Goal: Task Accomplishment & Management: Manage account settings

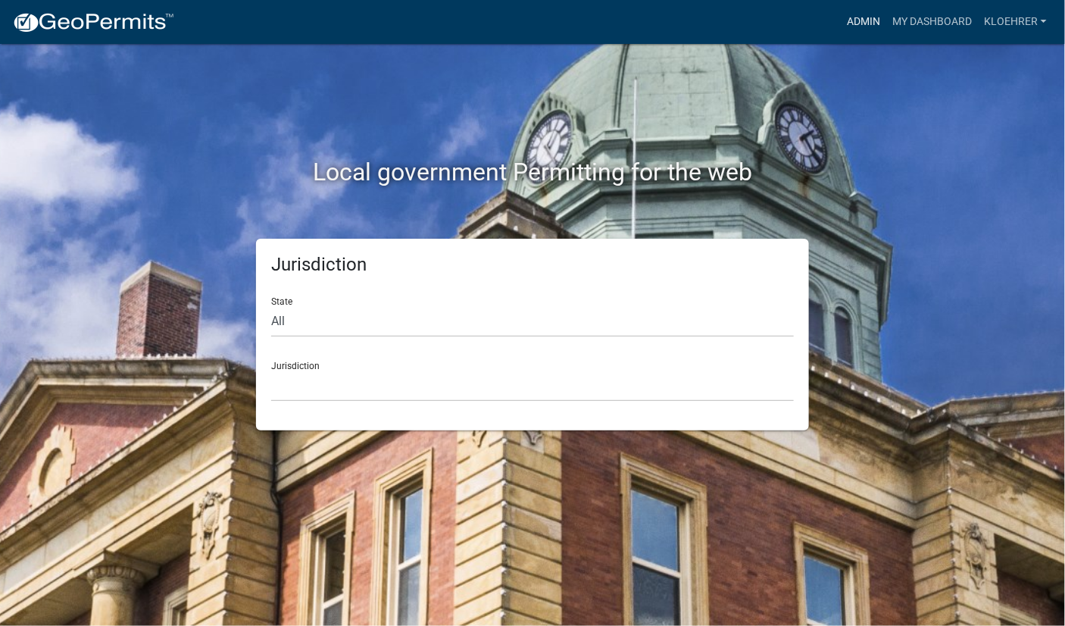
click at [866, 22] on link "Admin" at bounding box center [863, 22] width 45 height 29
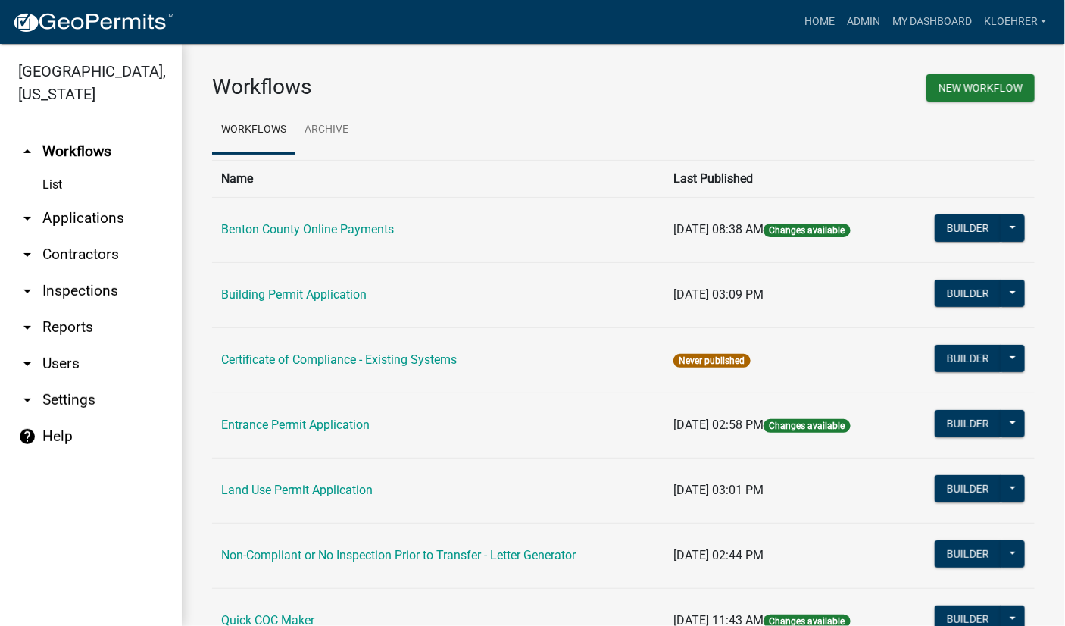
click at [66, 211] on link "arrow_drop_down Applications" at bounding box center [91, 218] width 182 height 36
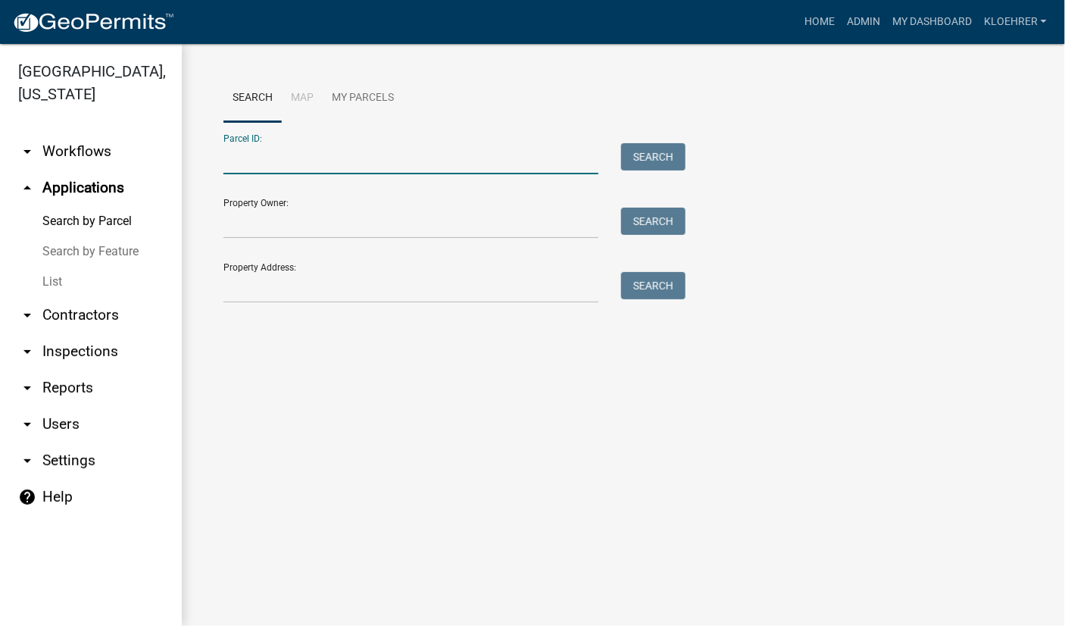
drag, startPoint x: 315, startPoint y: 160, endPoint x: 325, endPoint y: 146, distance: 16.8
click at [315, 160] on input "Parcel ID:" at bounding box center [410, 158] width 375 height 31
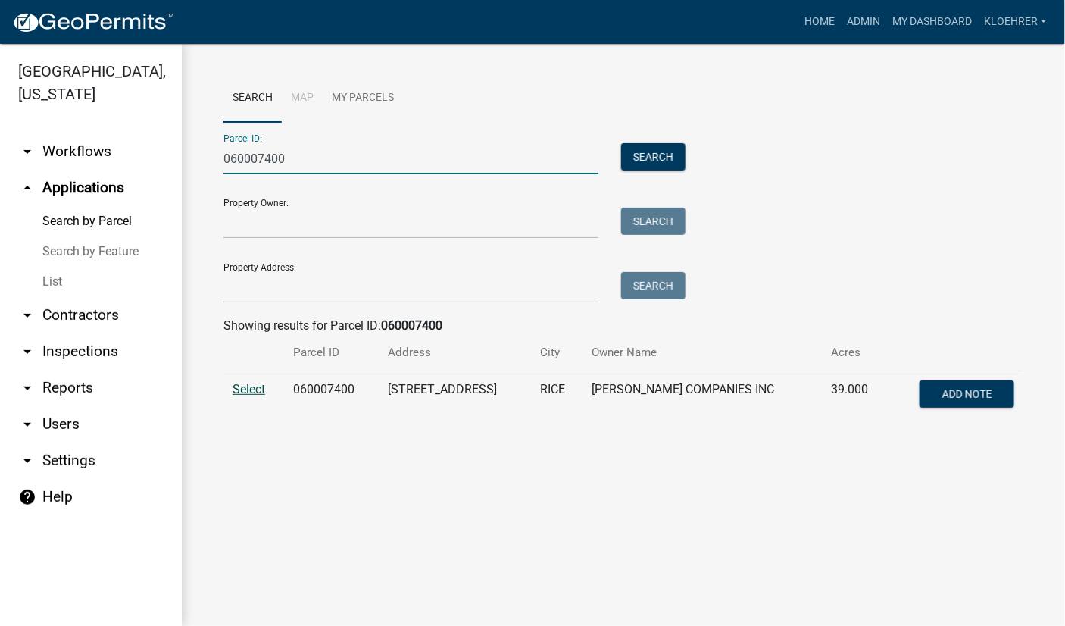
type input "060007400"
click at [250, 386] on span "Select" at bounding box center [249, 389] width 33 height 14
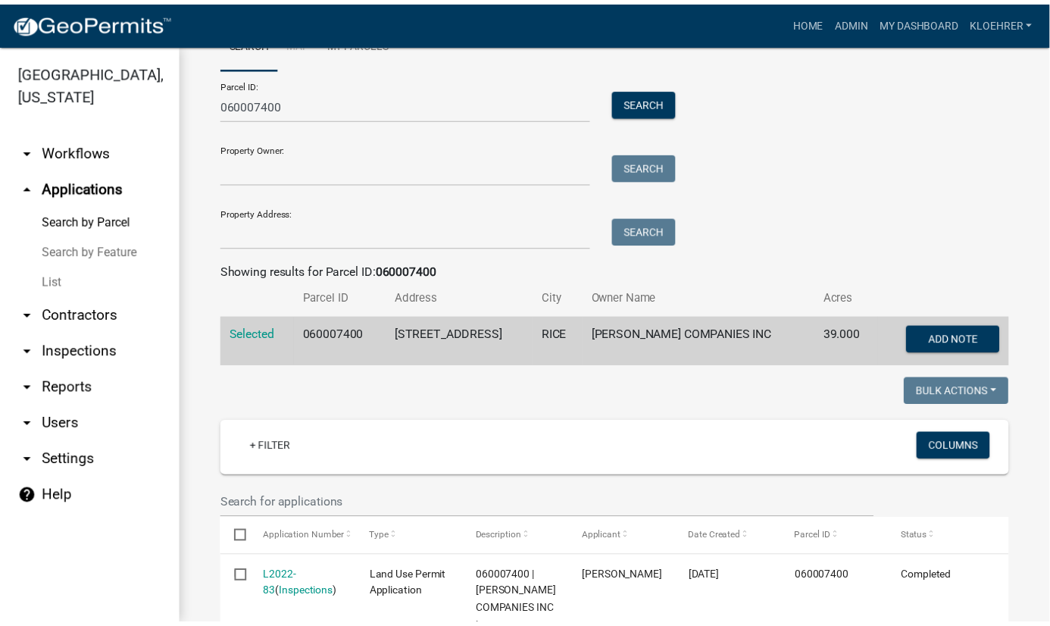
scroll to position [185, 0]
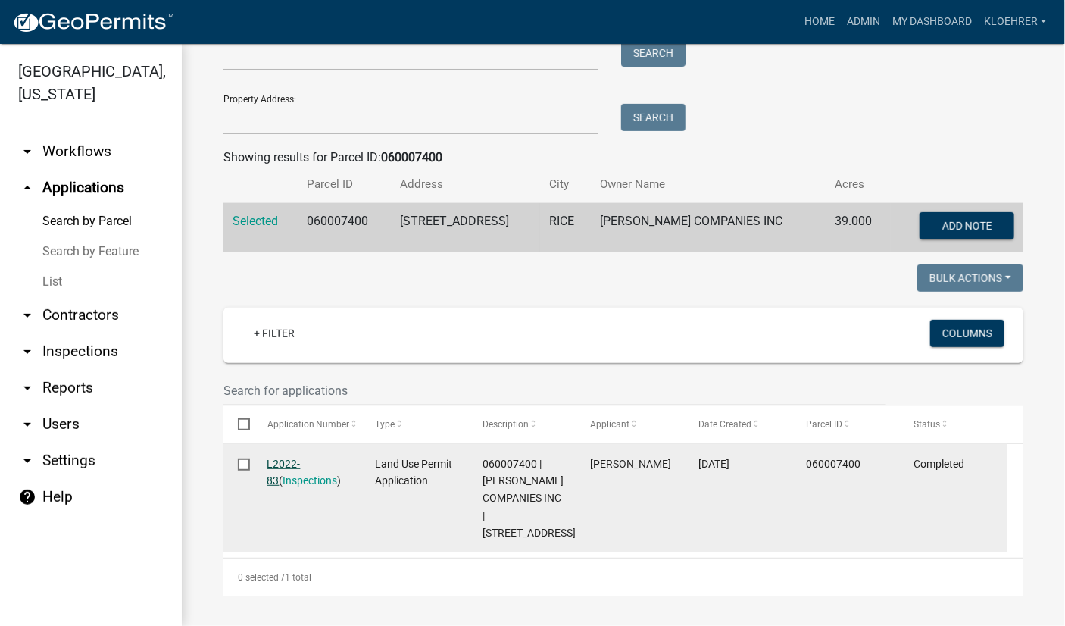
click at [270, 457] on link "L2022-83" at bounding box center [283, 472] width 33 height 30
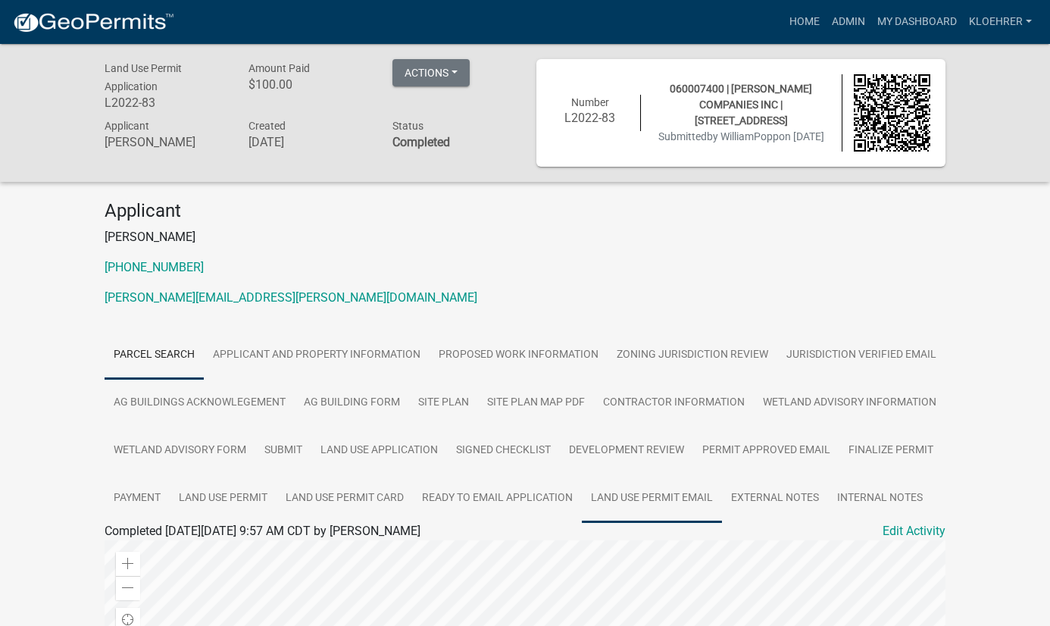
click at [630, 496] on link "Land Use Permit Email" at bounding box center [652, 498] width 140 height 48
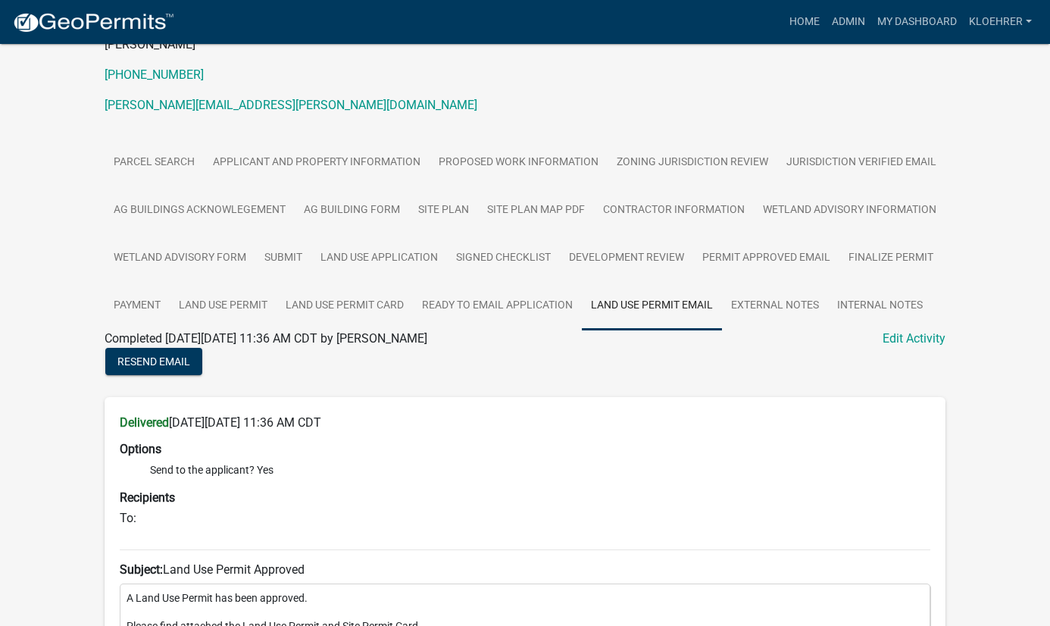
scroll to position [97, 0]
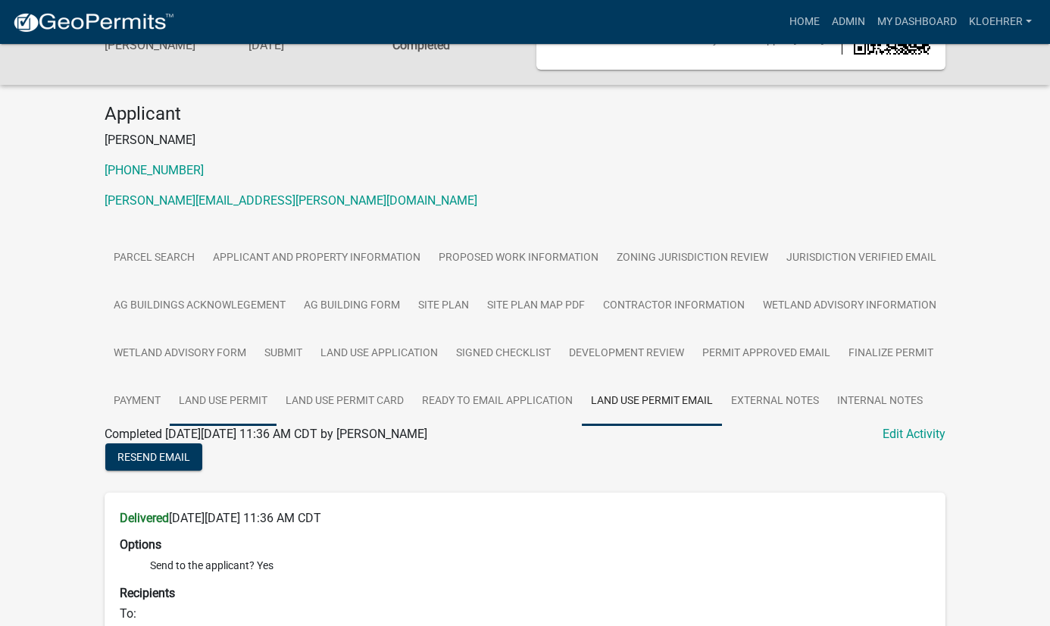
click at [204, 395] on link "Land Use Permit" at bounding box center [223, 401] width 107 height 48
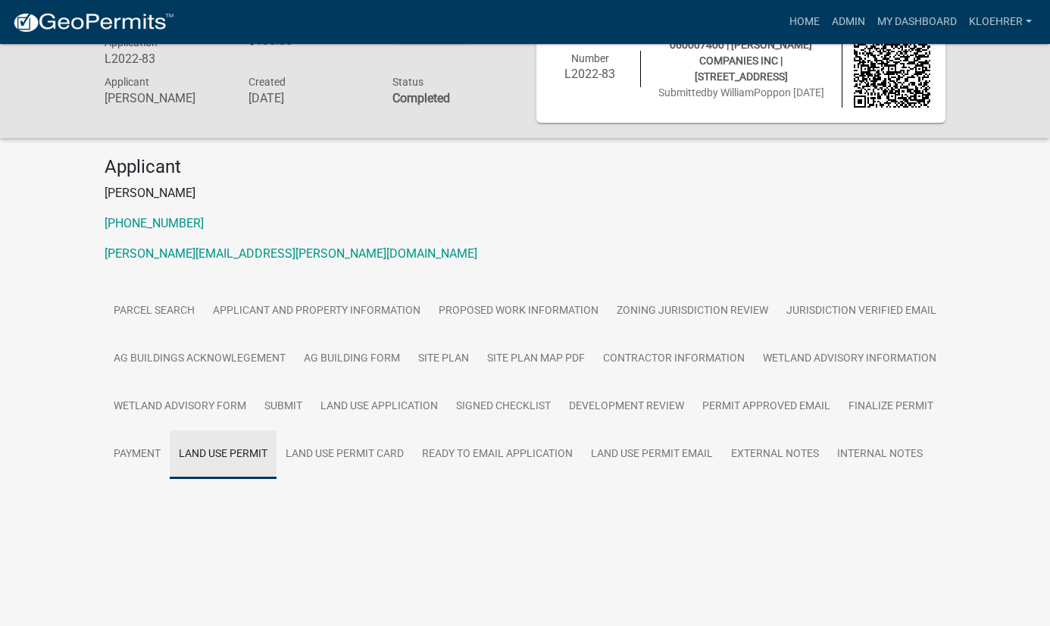
scroll to position [44, 0]
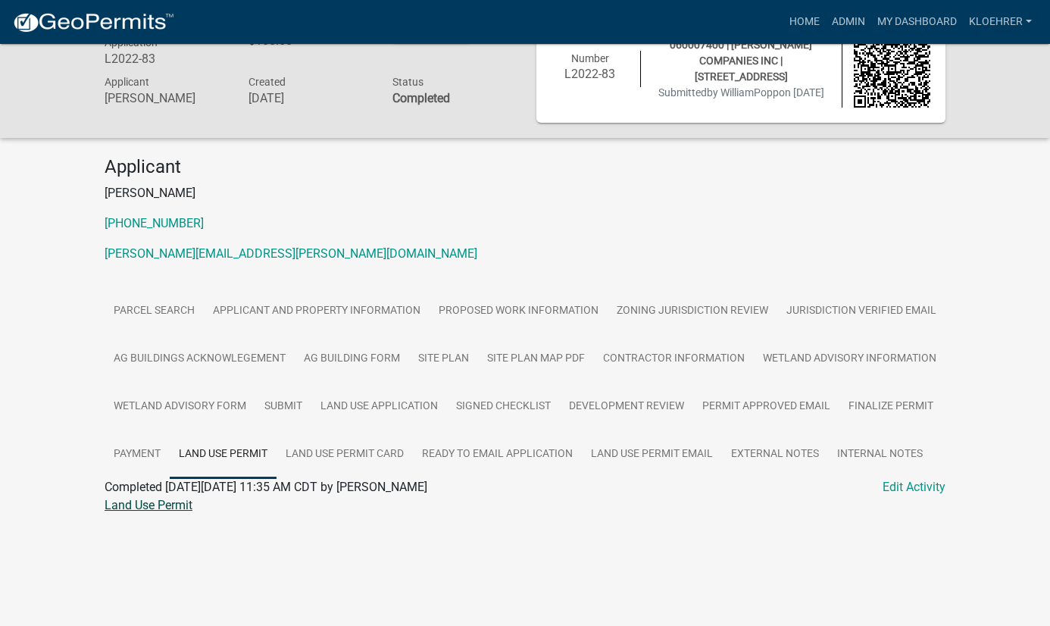
click at [161, 503] on link "Land Use Permit" at bounding box center [149, 505] width 88 height 14
click at [560, 360] on link "Site Plan Map PDF" at bounding box center [536, 359] width 116 height 48
click at [148, 504] on link "Site Plan Map PDF" at bounding box center [155, 505] width 101 height 14
click at [289, 402] on link "Submit" at bounding box center [283, 406] width 56 height 48
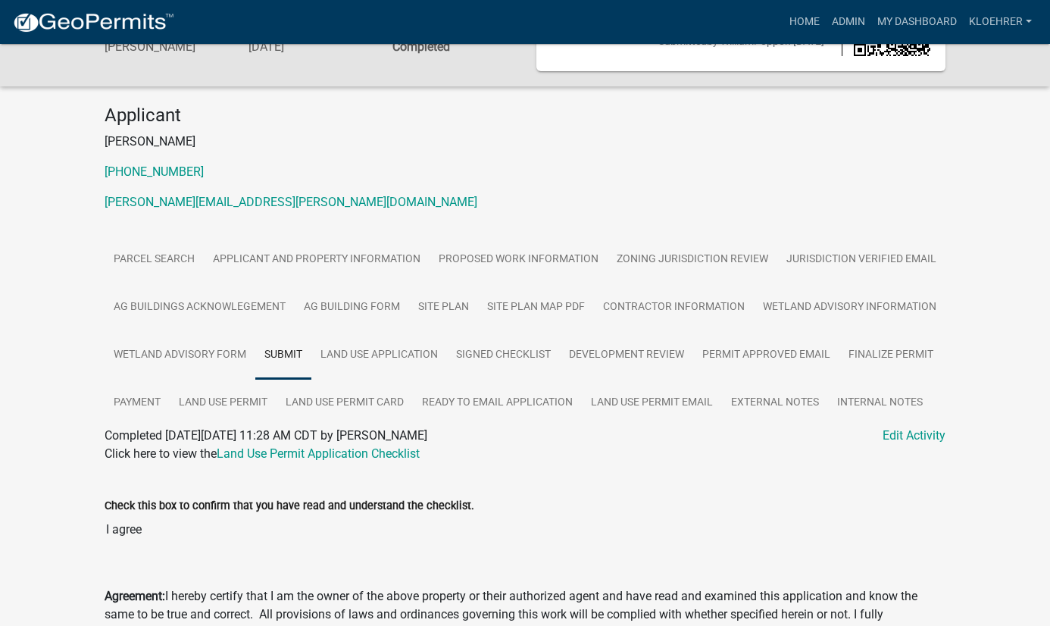
scroll to position [0, 0]
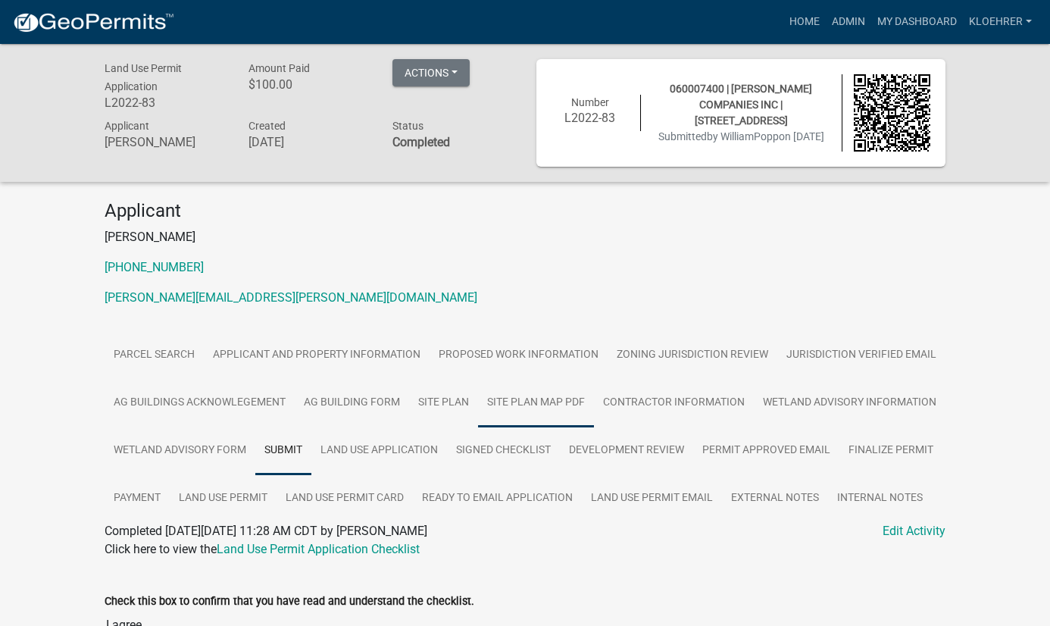
click at [552, 403] on link "Site Plan Map PDF" at bounding box center [536, 403] width 116 height 48
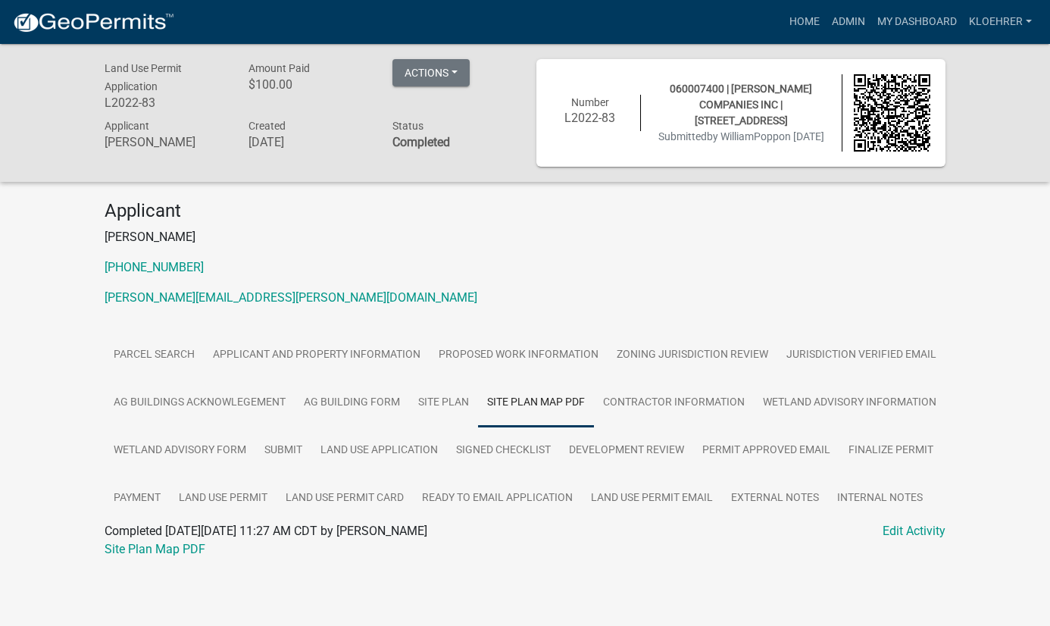
click at [168, 555] on div "Site Plan Map PDF" at bounding box center [524, 549] width 863 height 18
click at [168, 545] on link "Site Plan Map PDF" at bounding box center [155, 548] width 101 height 14
click at [434, 399] on link "Site Plan" at bounding box center [443, 403] width 69 height 48
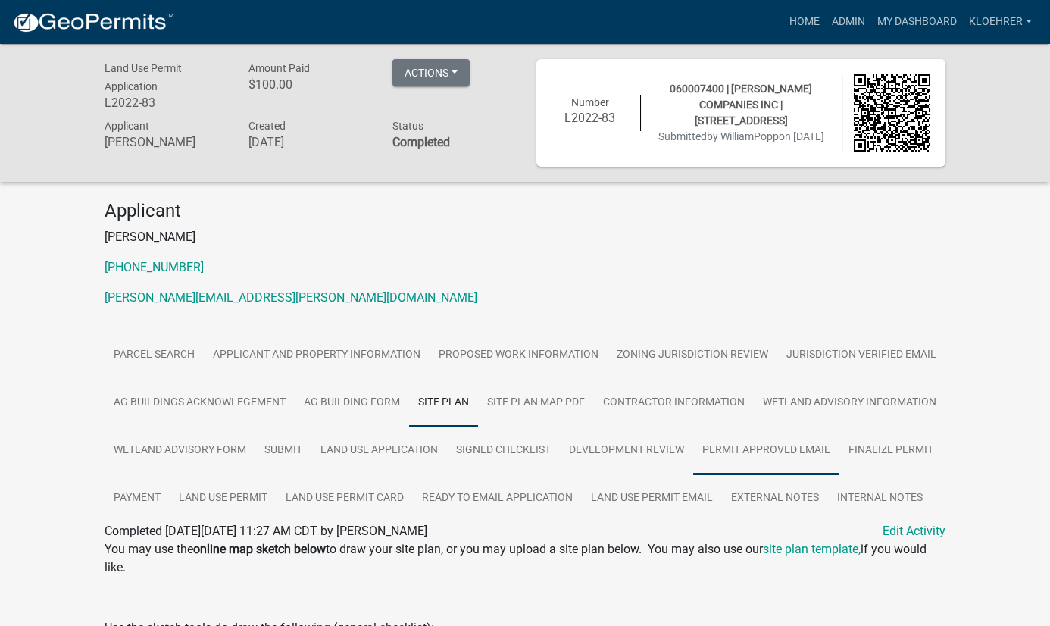
click at [772, 439] on link "Permit Approved Email" at bounding box center [766, 450] width 146 height 48
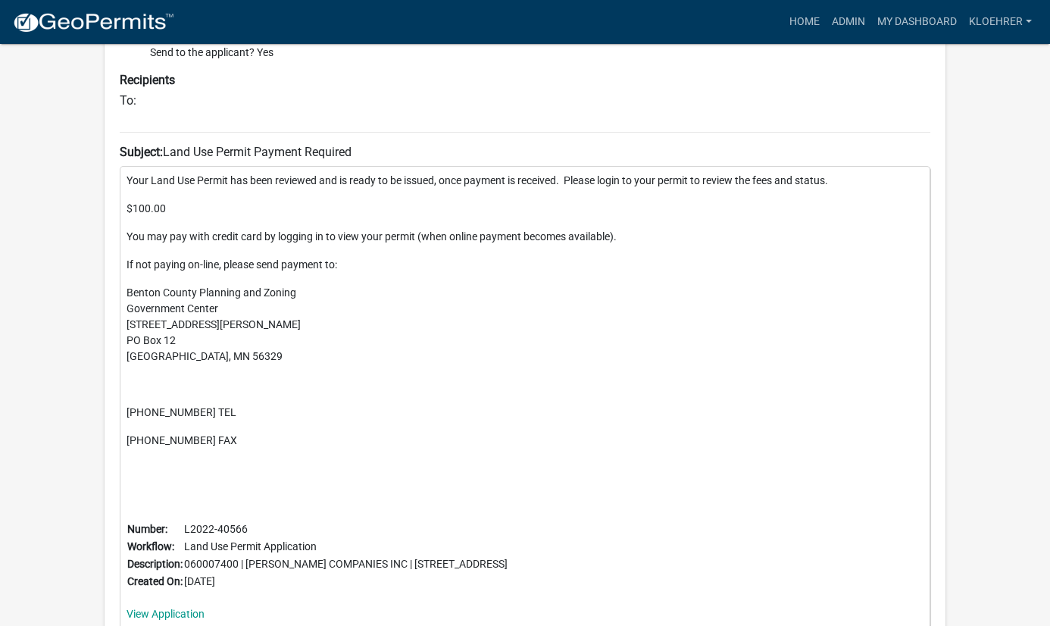
scroll to position [707, 0]
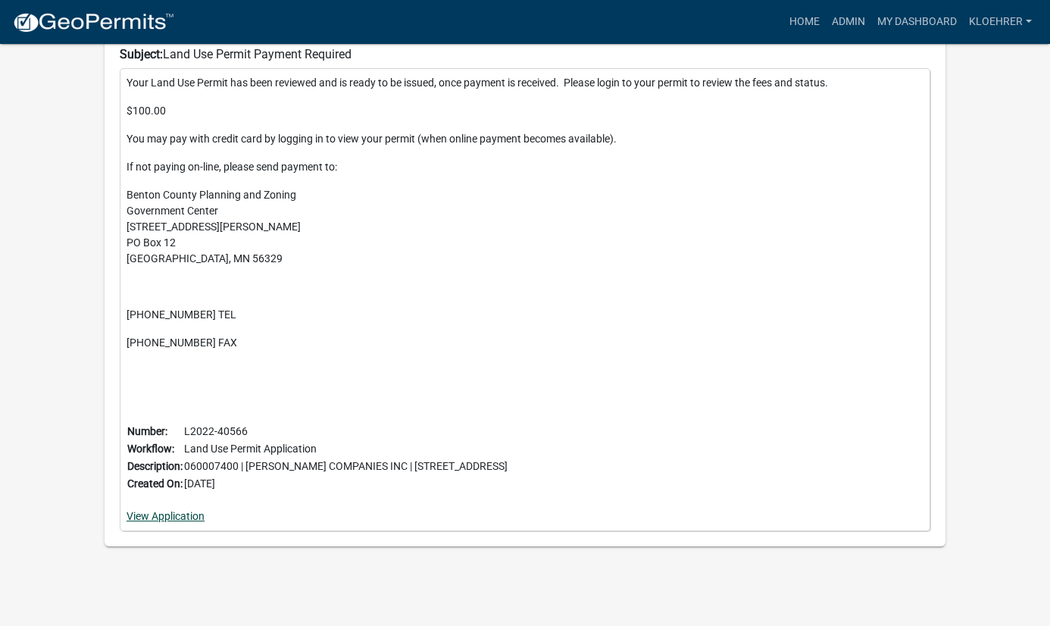
click at [178, 511] on link "View Application" at bounding box center [165, 516] width 78 height 12
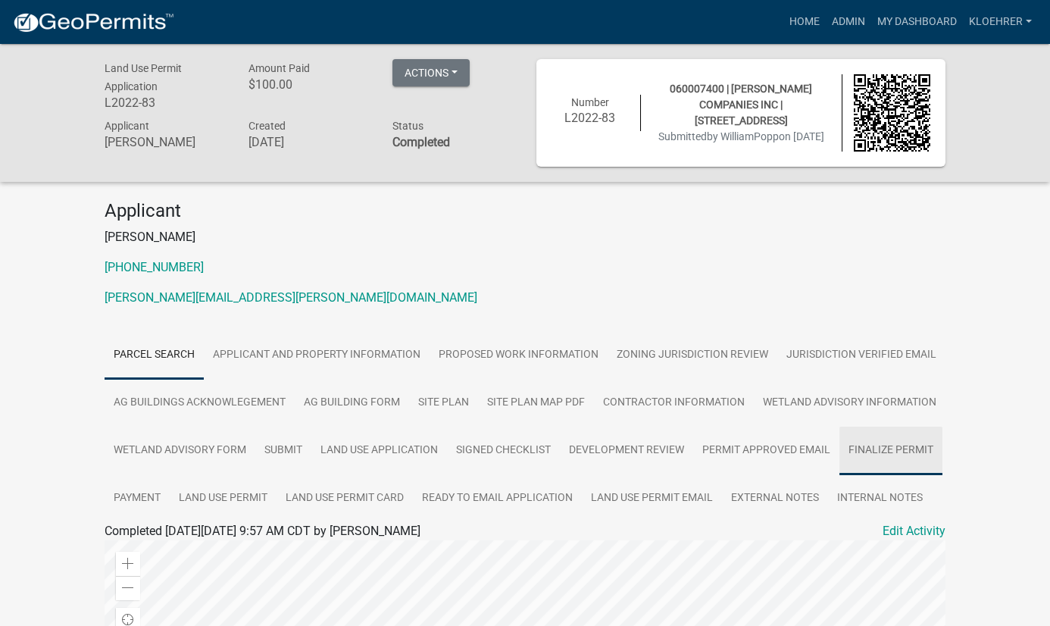
click at [920, 454] on link "Finalize Permit" at bounding box center [890, 450] width 103 height 48
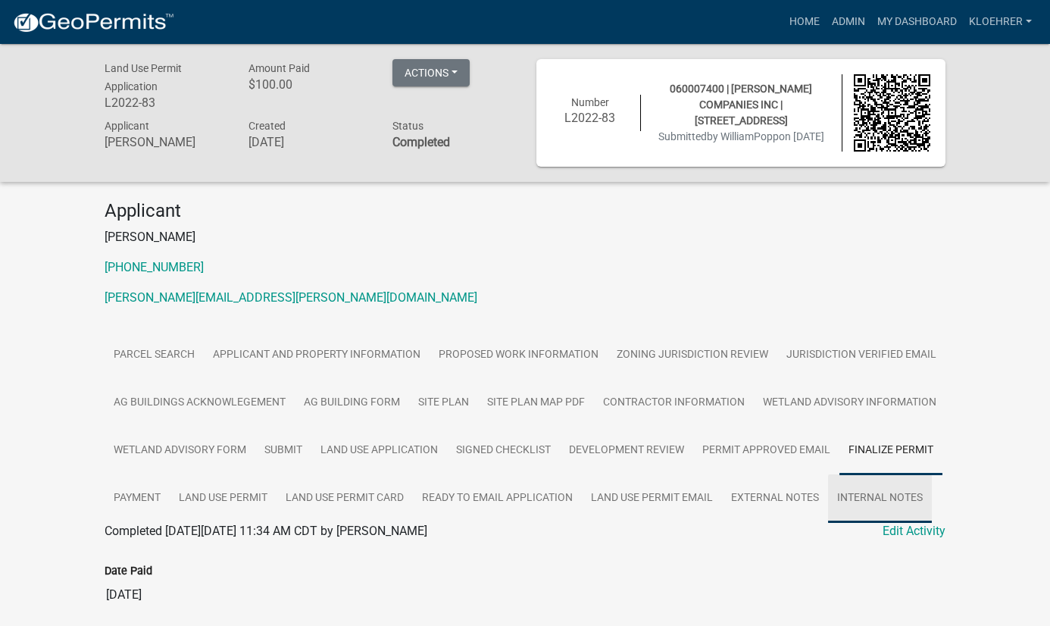
click at [890, 494] on link "Internal Notes" at bounding box center [880, 498] width 104 height 48
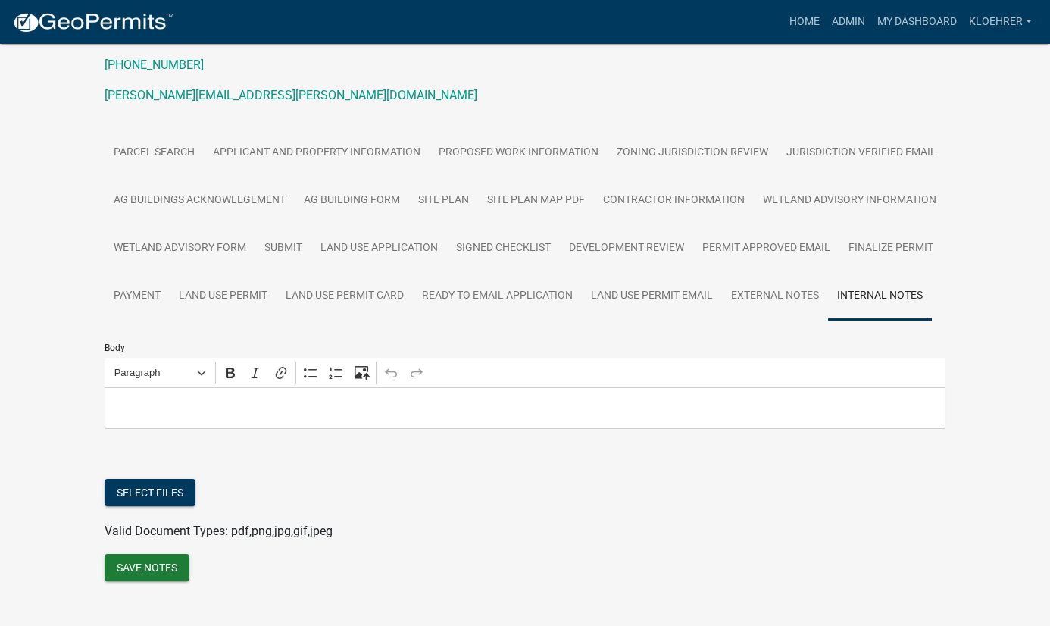
scroll to position [203, 0]
click at [807, 293] on link "External Notes" at bounding box center [775, 295] width 106 height 48
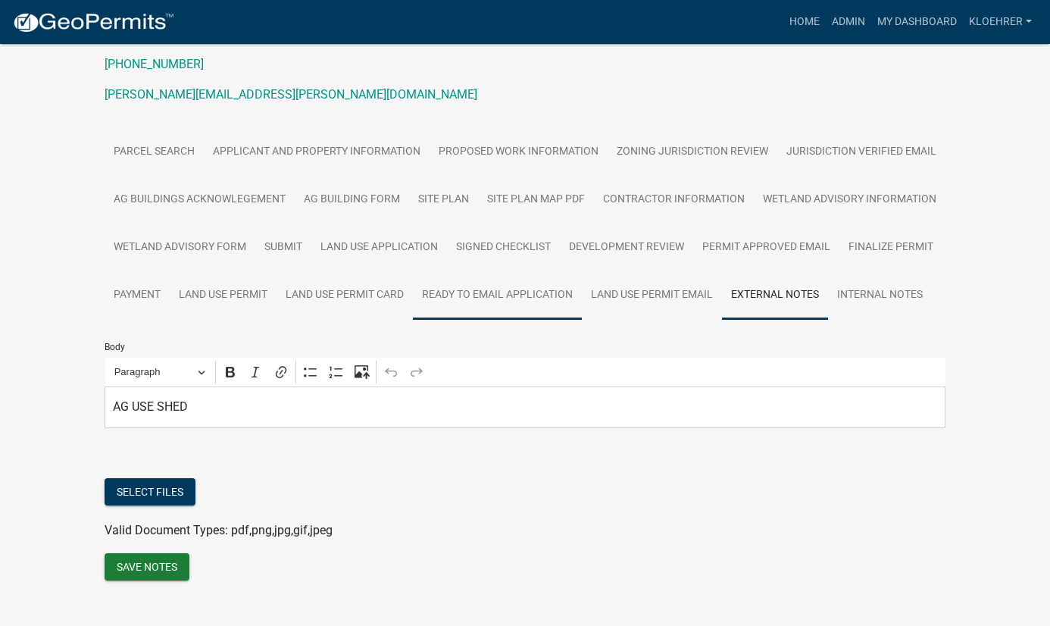
click at [536, 295] on link "Ready to Email Application" at bounding box center [497, 295] width 169 height 48
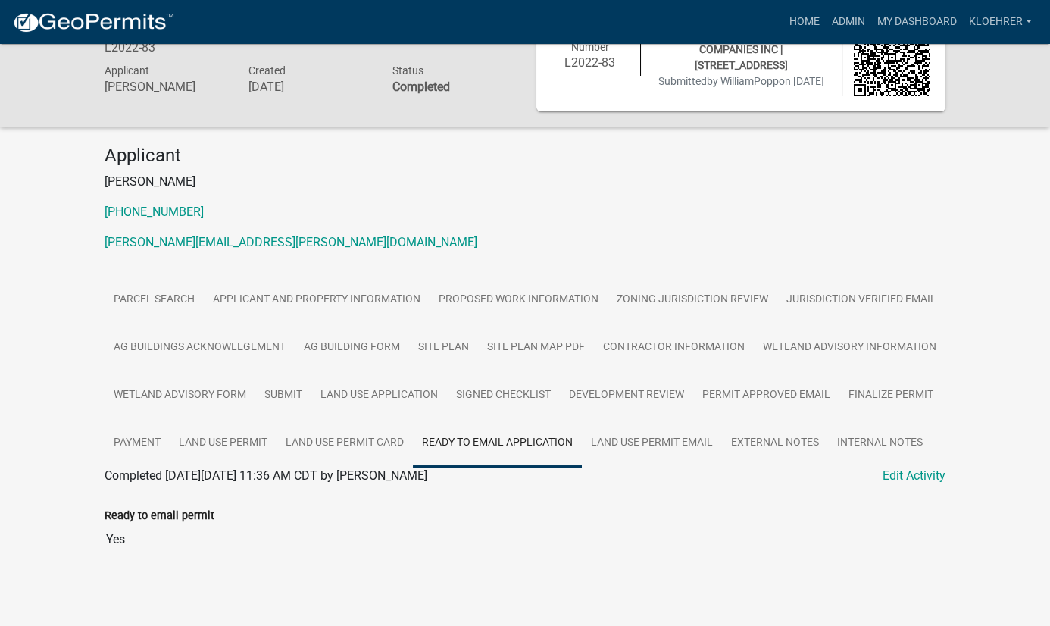
scroll to position [58, 0]
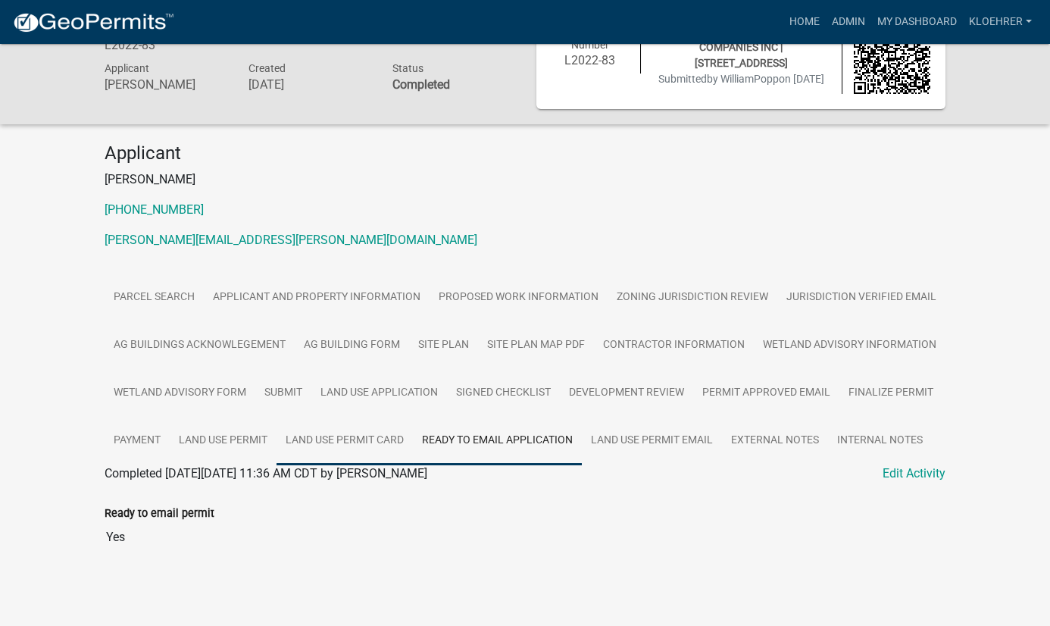
click at [379, 429] on link "Land Use Permit Card" at bounding box center [344, 441] width 136 height 48
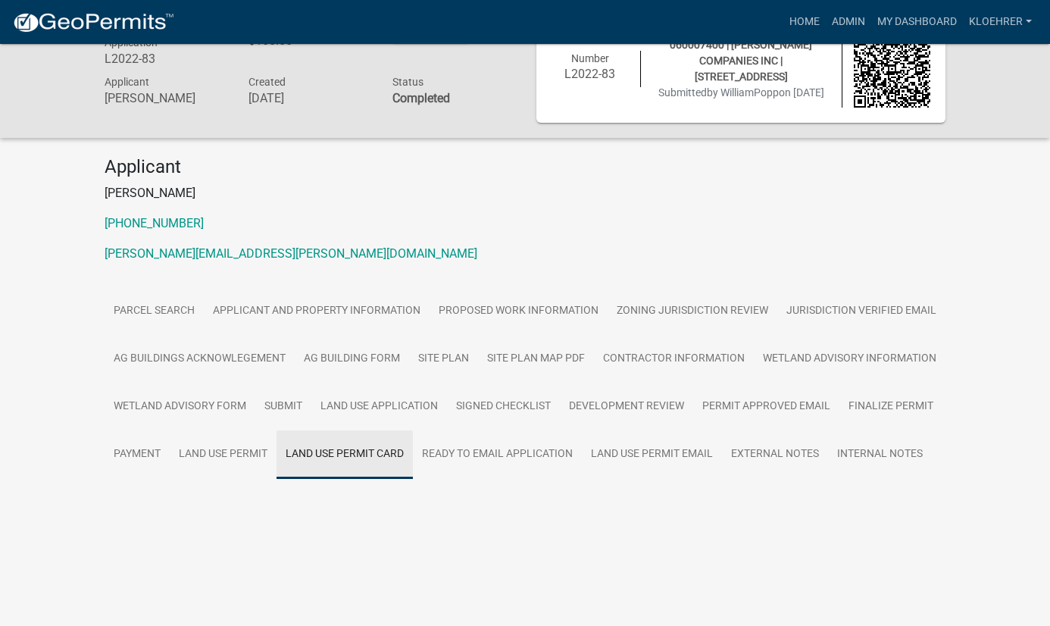
scroll to position [44, 0]
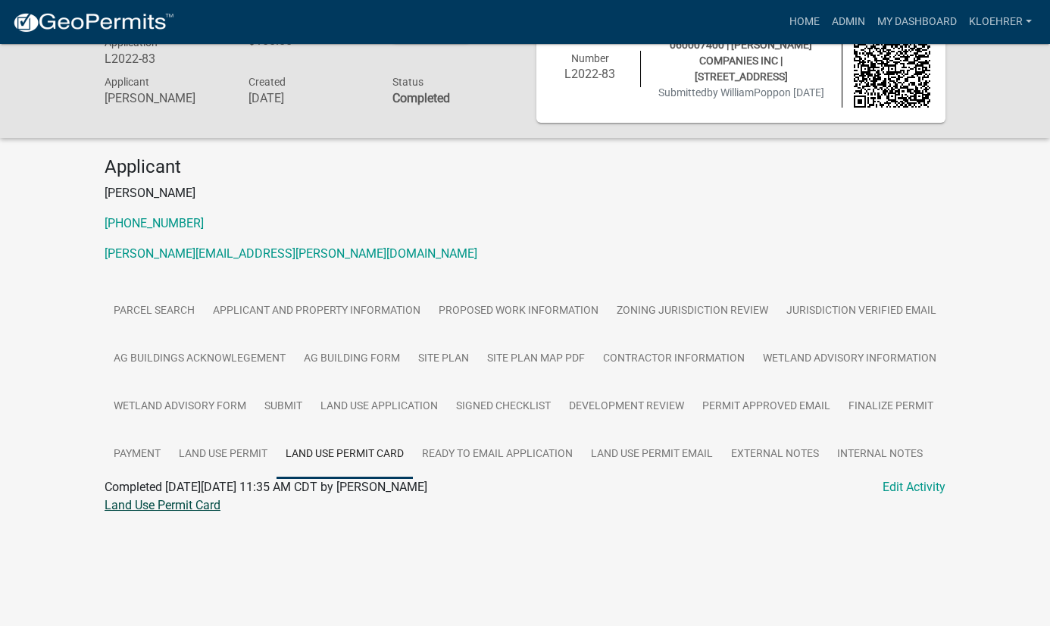
drag, startPoint x: 194, startPoint y: 504, endPoint x: 141, endPoint y: 476, distance: 59.6
click at [193, 502] on link "Land Use Permit Card" at bounding box center [163, 505] width 116 height 14
click at [257, 457] on link "Land Use Permit" at bounding box center [223, 454] width 107 height 48
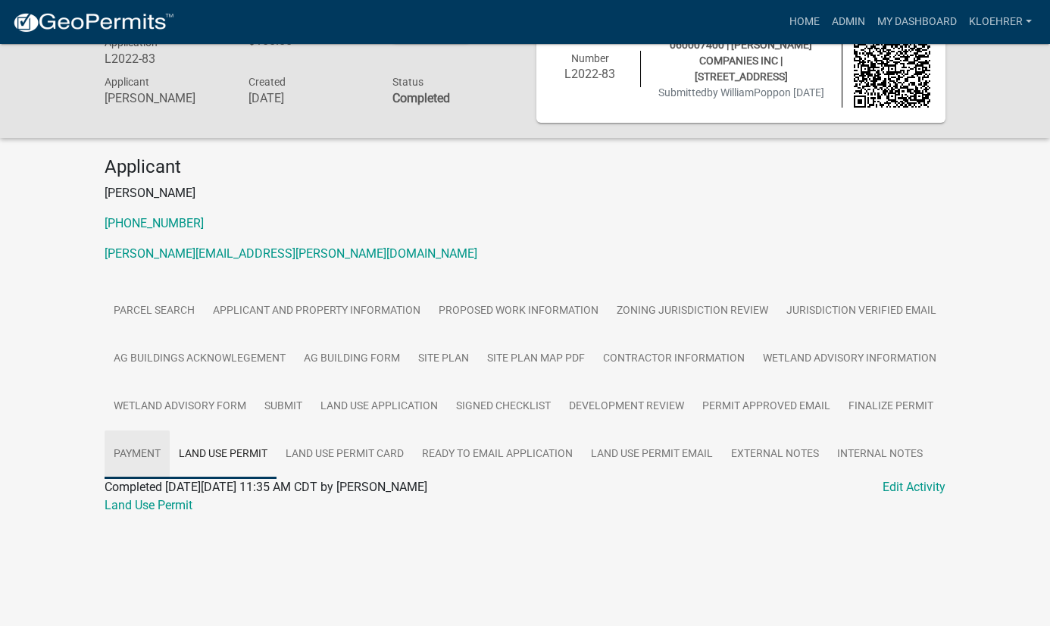
click at [136, 453] on link "Payment" at bounding box center [137, 454] width 65 height 48
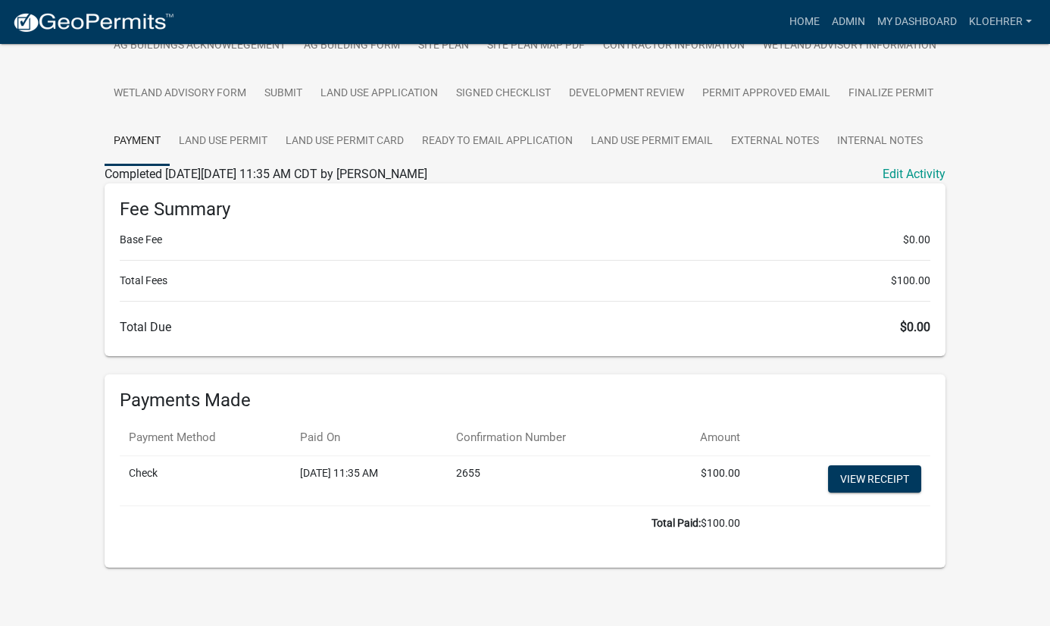
scroll to position [360, 0]
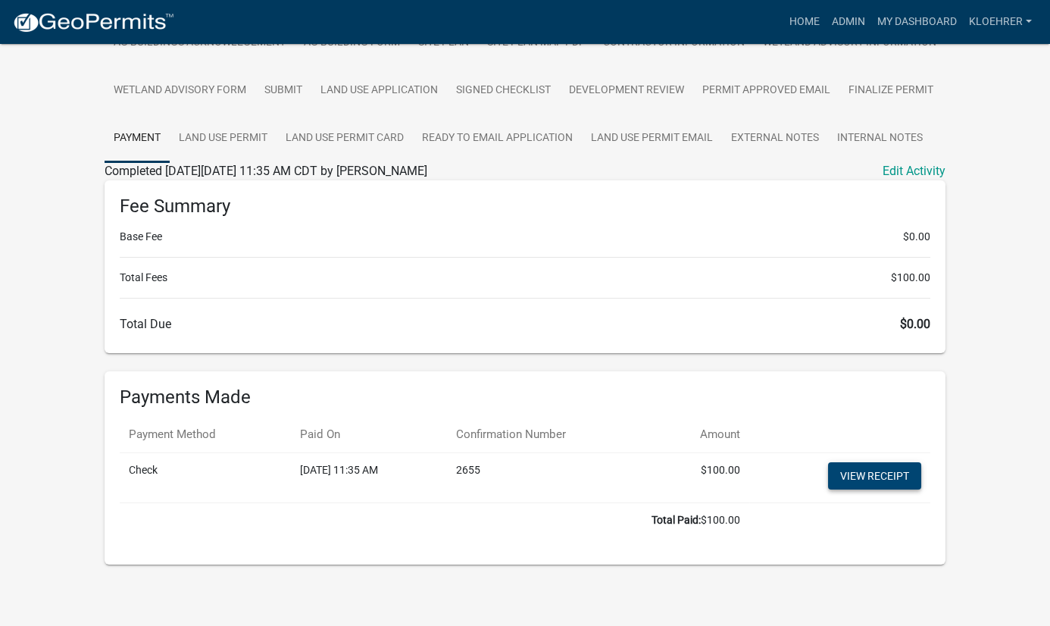
click at [875, 474] on link "View receipt" at bounding box center [874, 475] width 93 height 27
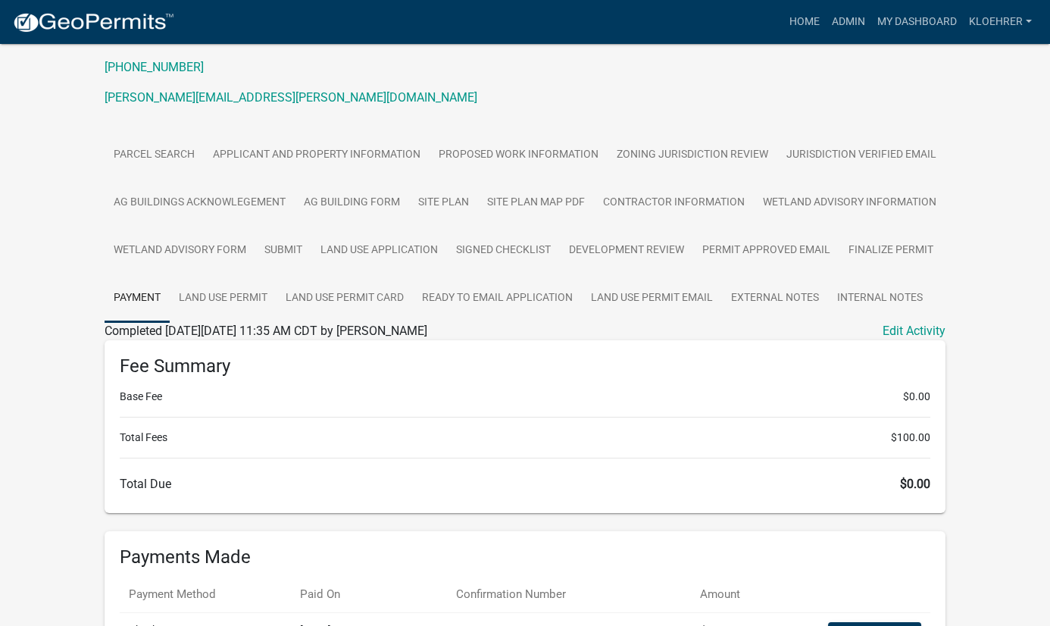
scroll to position [157, 0]
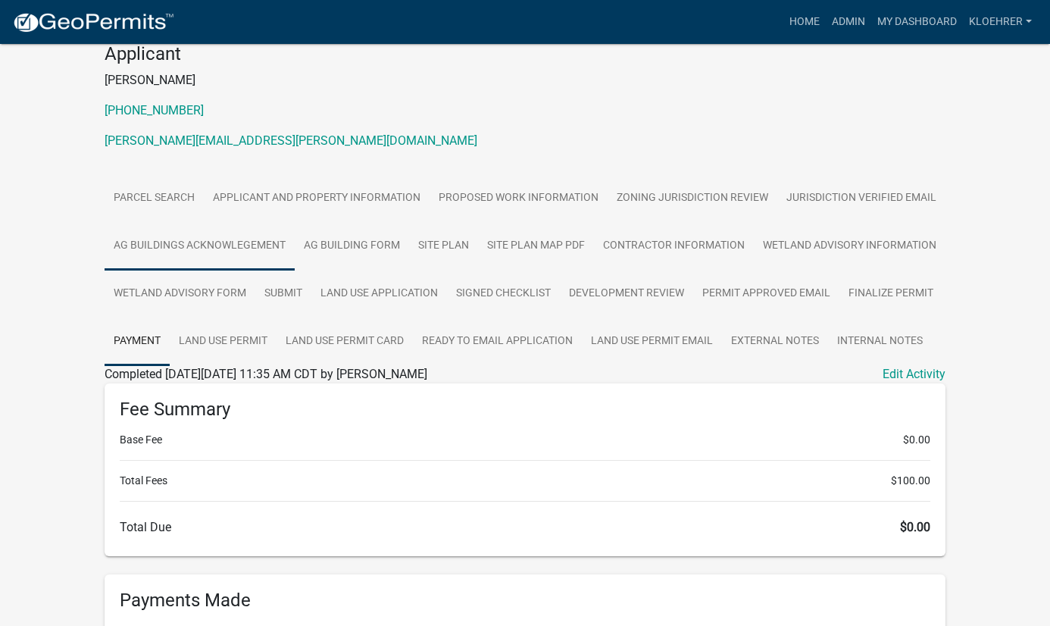
click at [217, 246] on link "Ag Buildings Acknowlegement" at bounding box center [200, 246] width 190 height 48
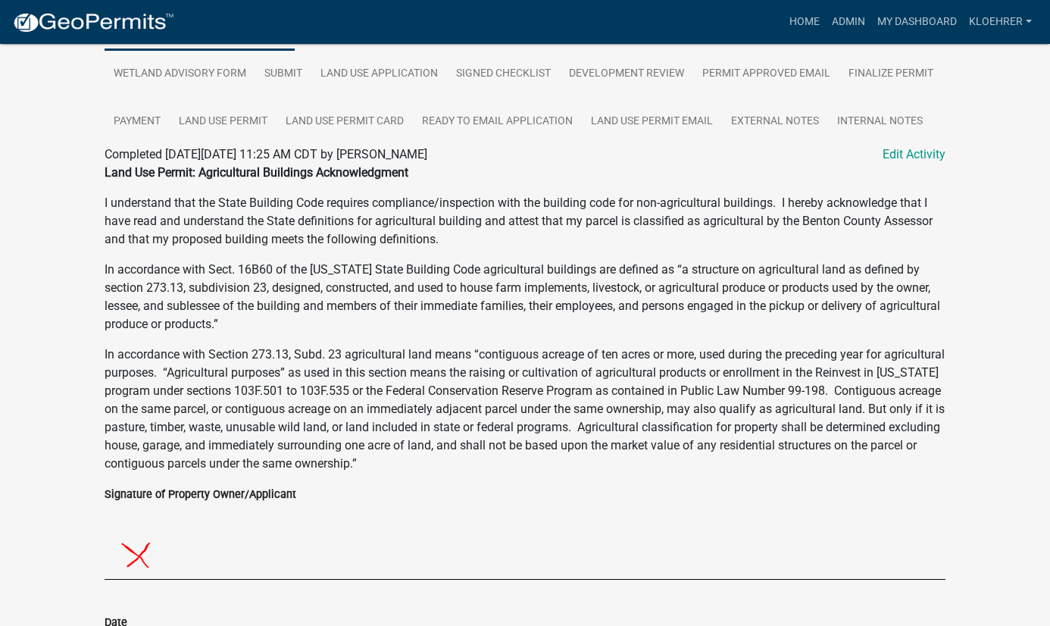
scroll to position [0, 0]
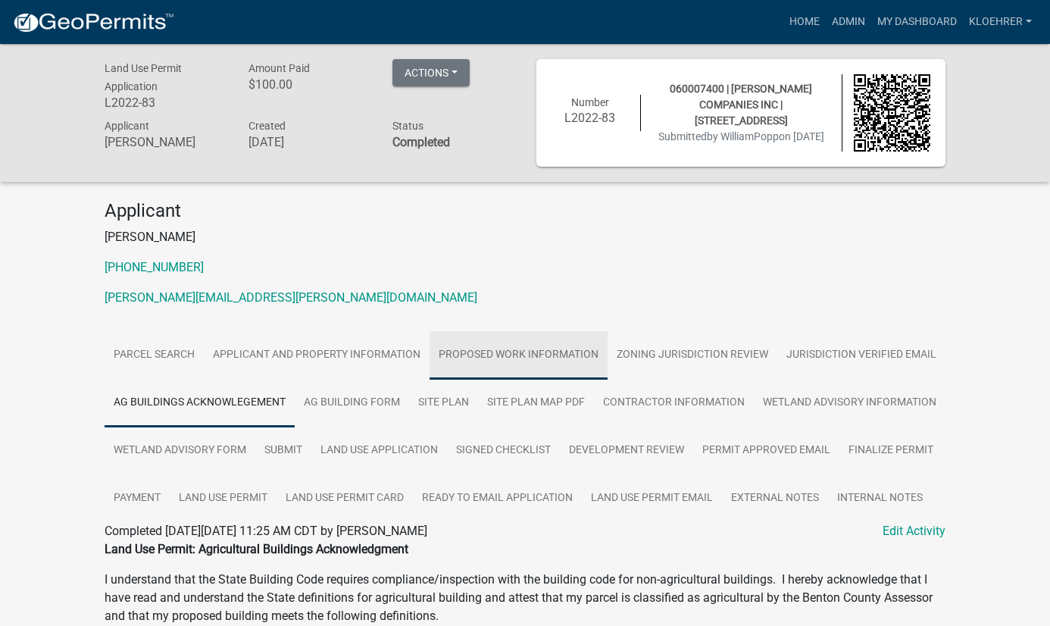
click at [572, 355] on link "Proposed Work Information" at bounding box center [518, 355] width 178 height 48
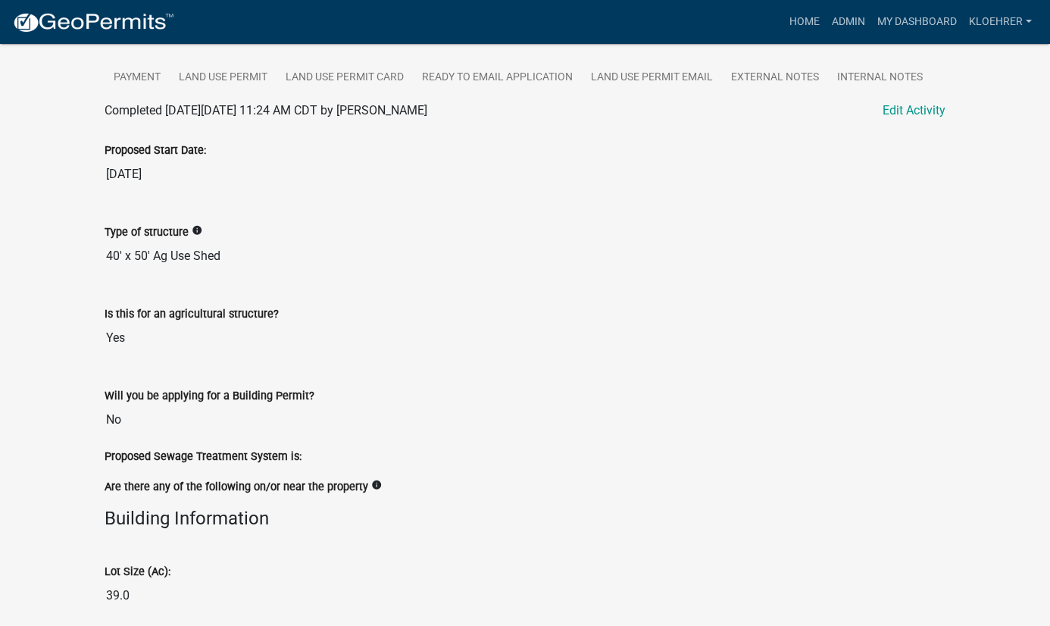
scroll to position [14, 0]
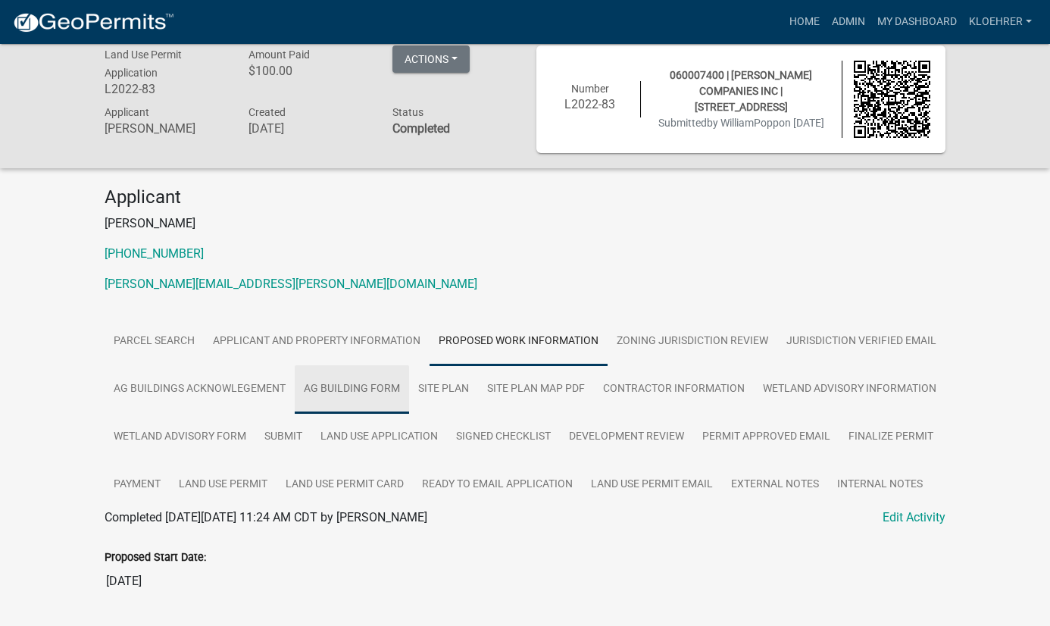
click at [363, 385] on link "Ag Building Form" at bounding box center [352, 389] width 114 height 48
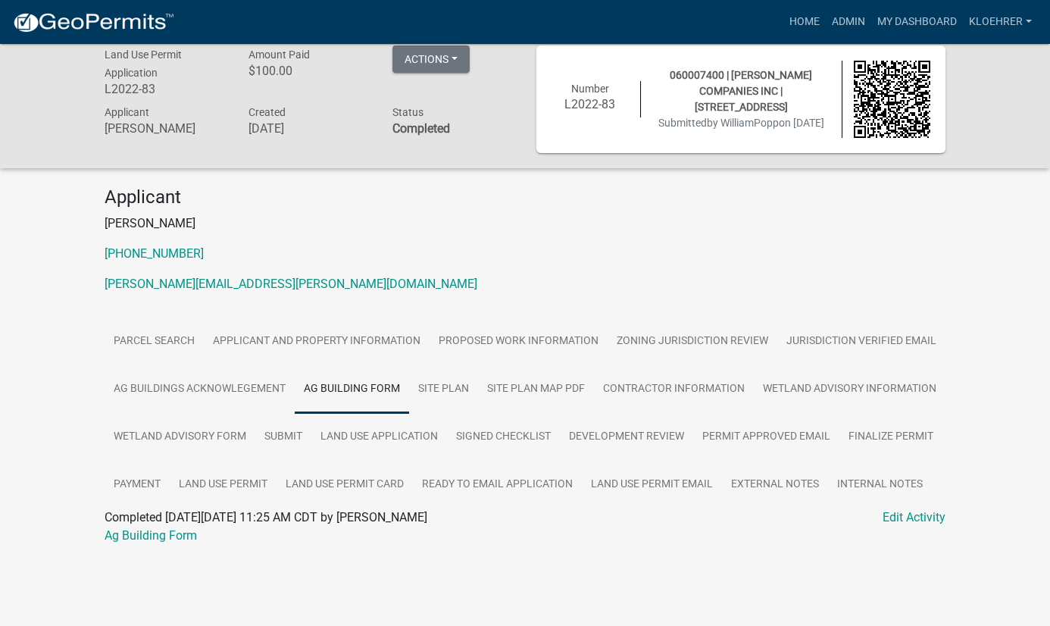
click at [186, 540] on div "Ag Building Form" at bounding box center [524, 535] width 863 height 18
click at [176, 532] on link "Ag Building Form" at bounding box center [151, 535] width 92 height 14
click at [693, 482] on link "Land Use Permit Email" at bounding box center [652, 484] width 140 height 48
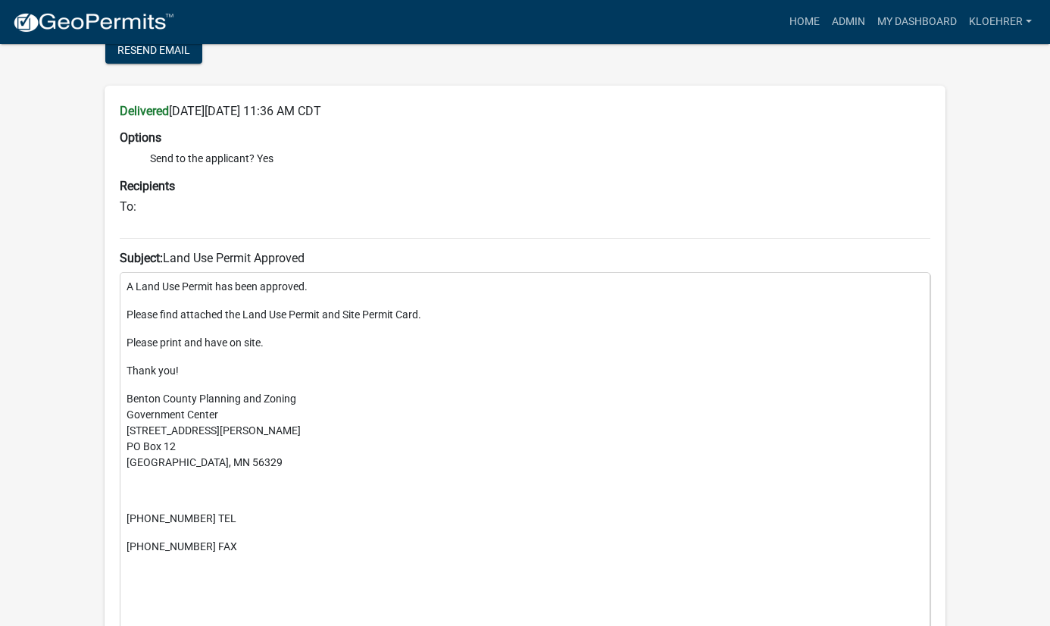
scroll to position [97, 0]
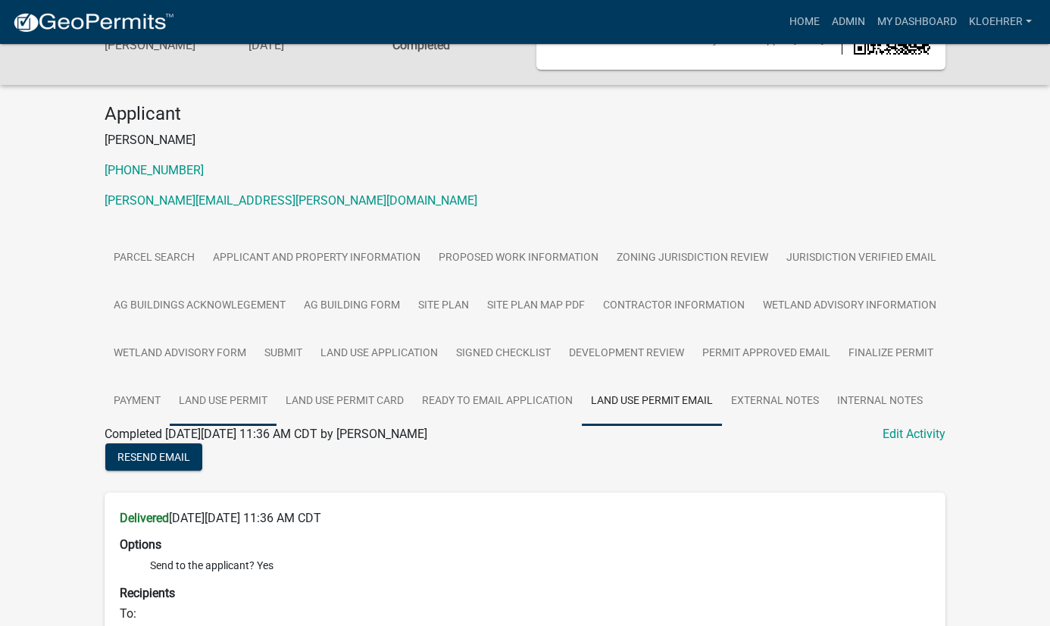
click at [250, 402] on link "Land Use Permit" at bounding box center [223, 401] width 107 height 48
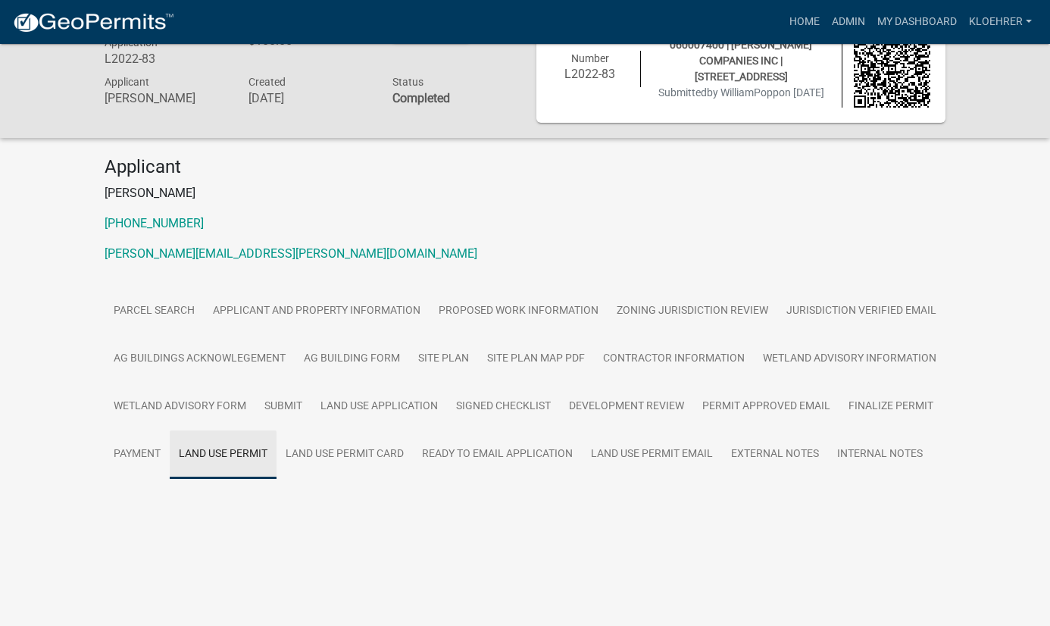
scroll to position [44, 0]
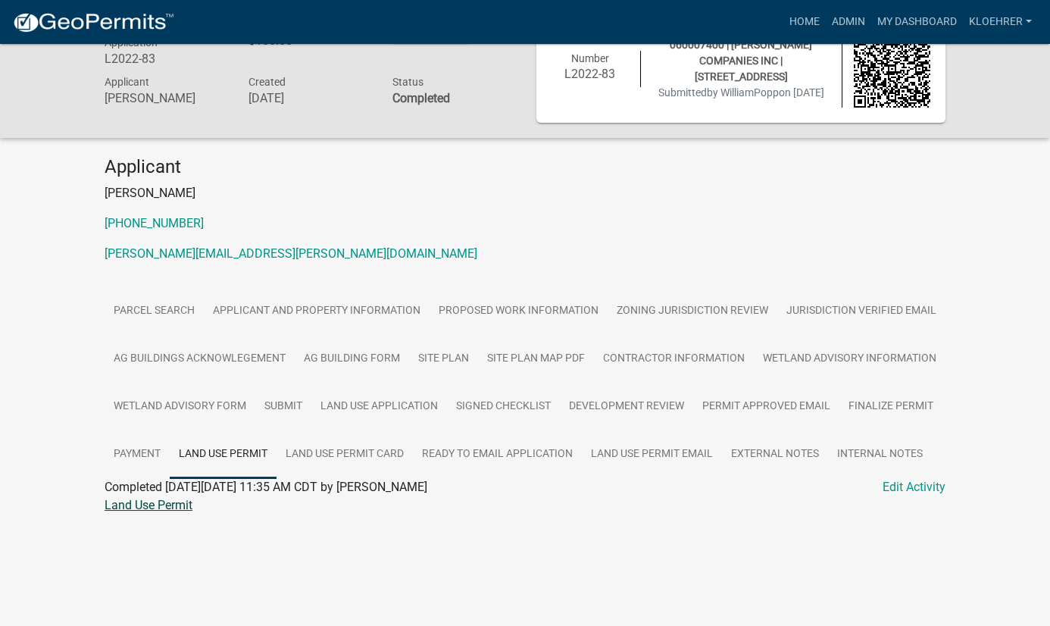
click at [146, 501] on link "Land Use Permit" at bounding box center [149, 505] width 88 height 14
click at [190, 506] on link "Land Use Permit" at bounding box center [149, 505] width 88 height 14
click at [890, 406] on link "Finalize Permit" at bounding box center [890, 406] width 103 height 48
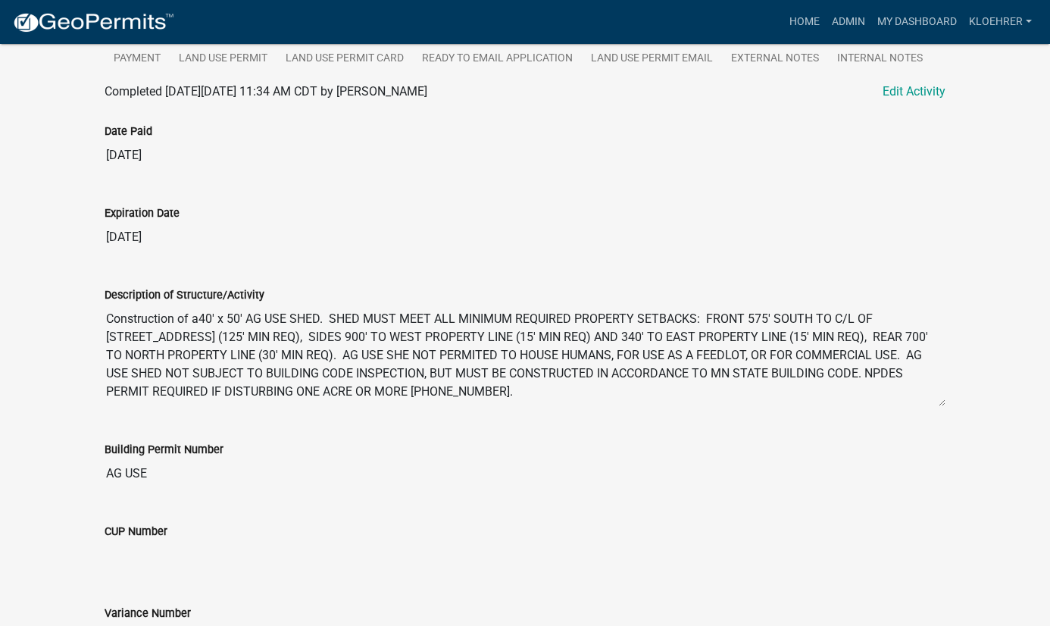
scroll to position [135, 0]
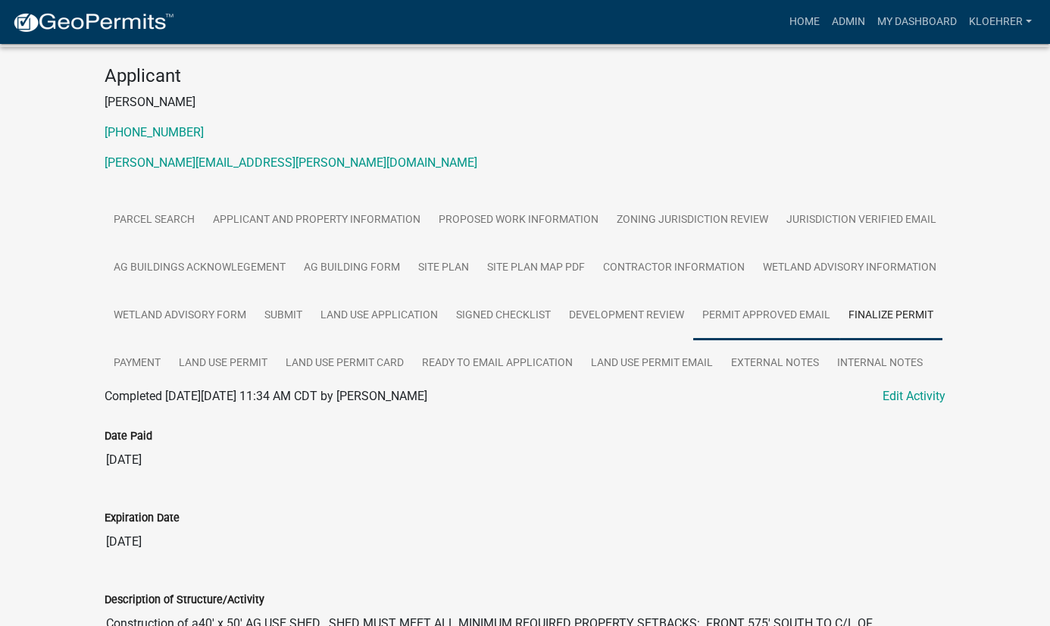
click at [797, 311] on link "Permit Approved Email" at bounding box center [766, 316] width 146 height 48
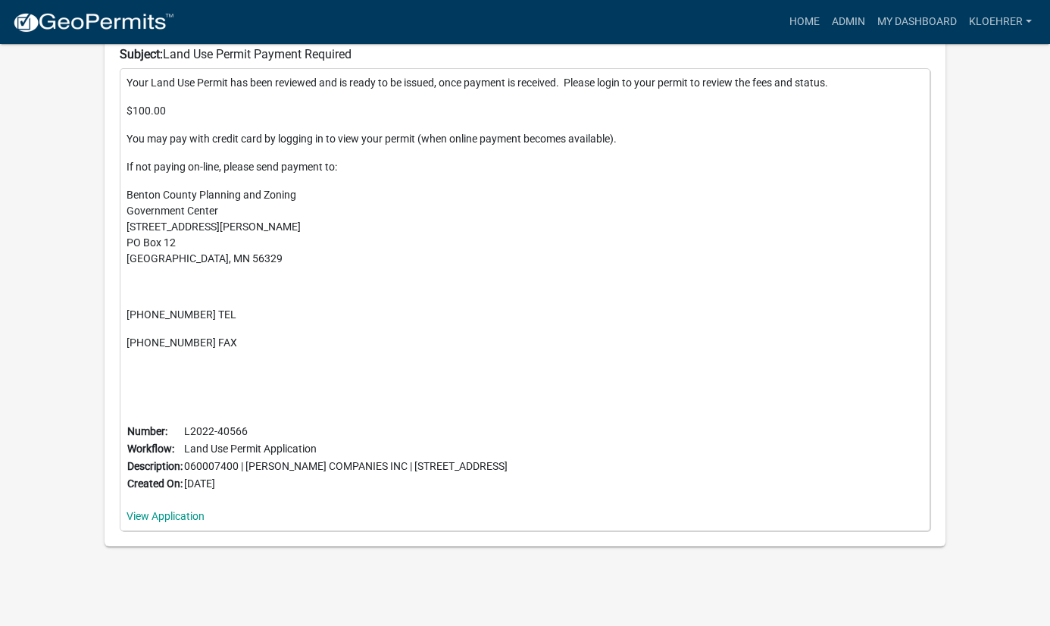
scroll to position [402, 0]
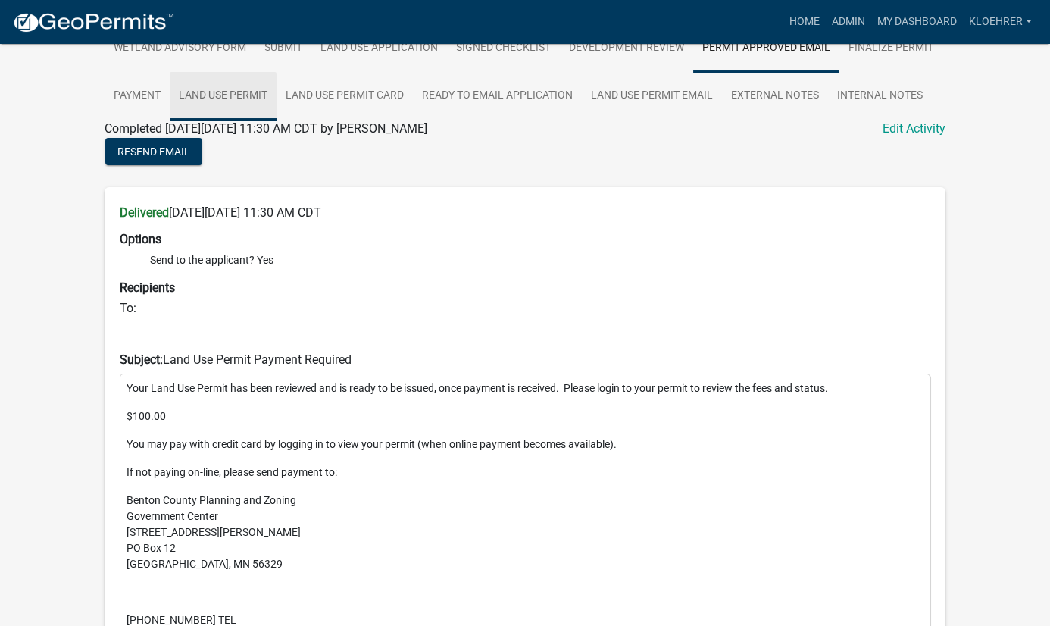
click at [249, 99] on link "Land Use Permit" at bounding box center [223, 96] width 107 height 48
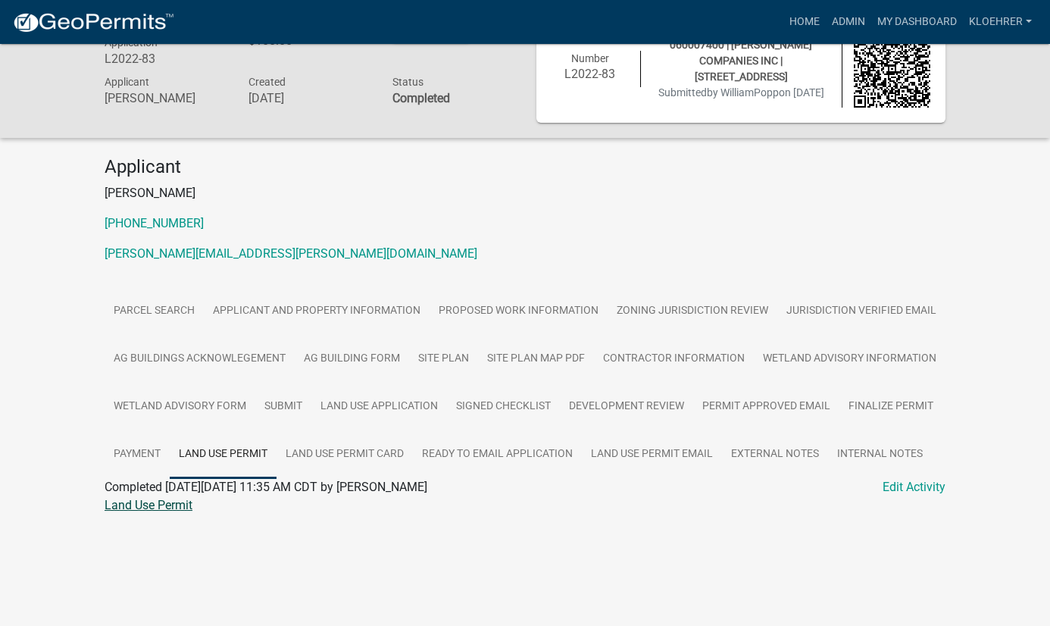
click at [167, 501] on link "Land Use Permit" at bounding box center [149, 505] width 88 height 14
click at [424, 396] on link "Land Use Application" at bounding box center [379, 406] width 136 height 48
click at [189, 505] on link "Land Use Application" at bounding box center [162, 505] width 114 height 14
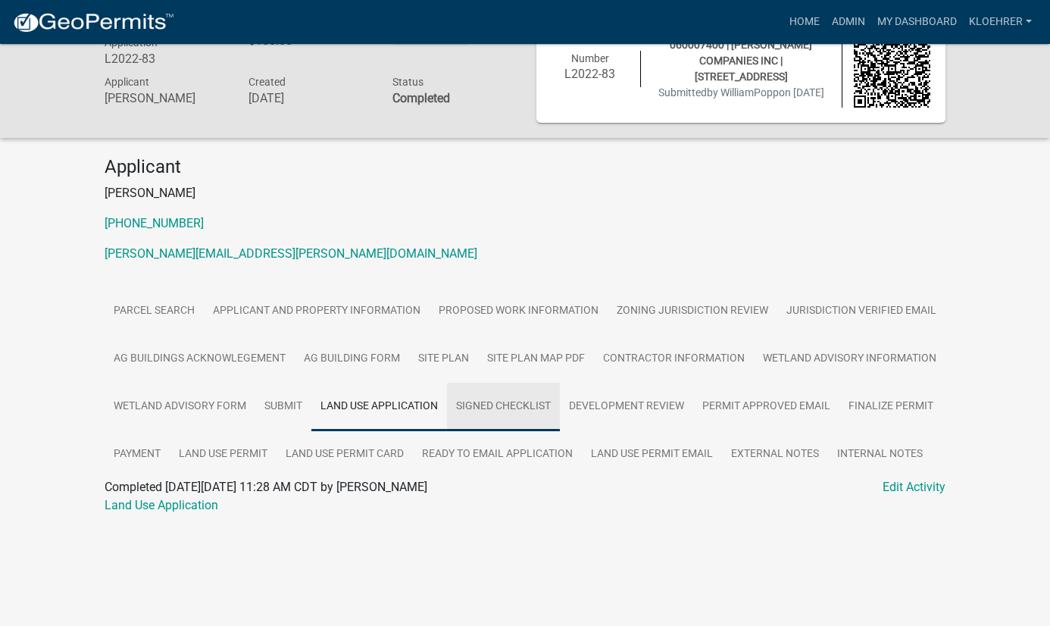
click at [553, 402] on link "Signed Checklist" at bounding box center [503, 406] width 113 height 48
click at [159, 505] on link "Signed Checklist" at bounding box center [149, 505] width 89 height 14
click at [303, 410] on link "Submit" at bounding box center [283, 406] width 56 height 48
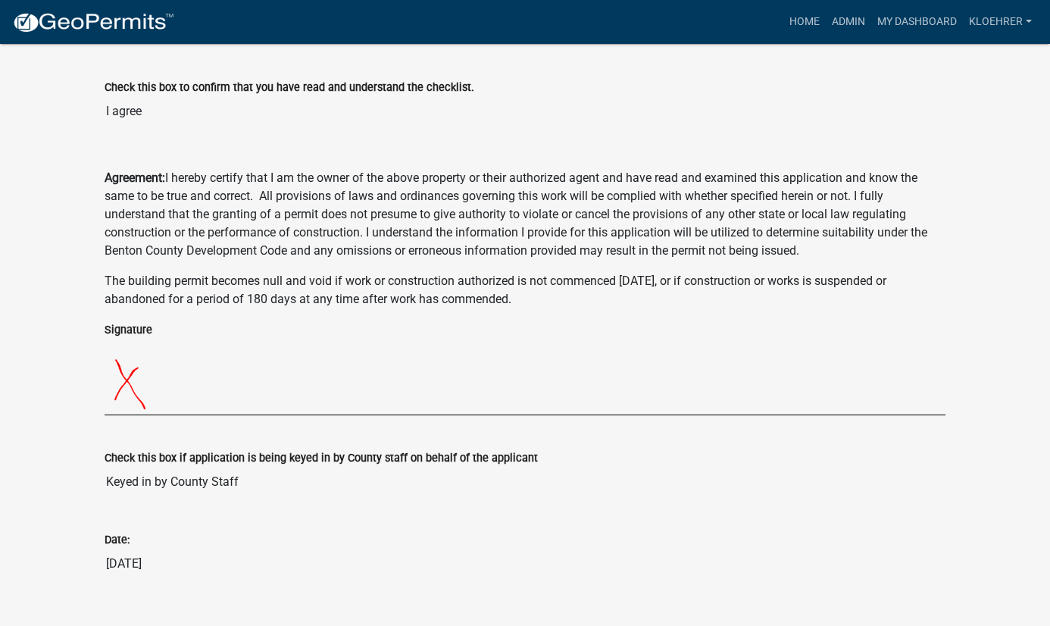
scroll to position [540, 0]
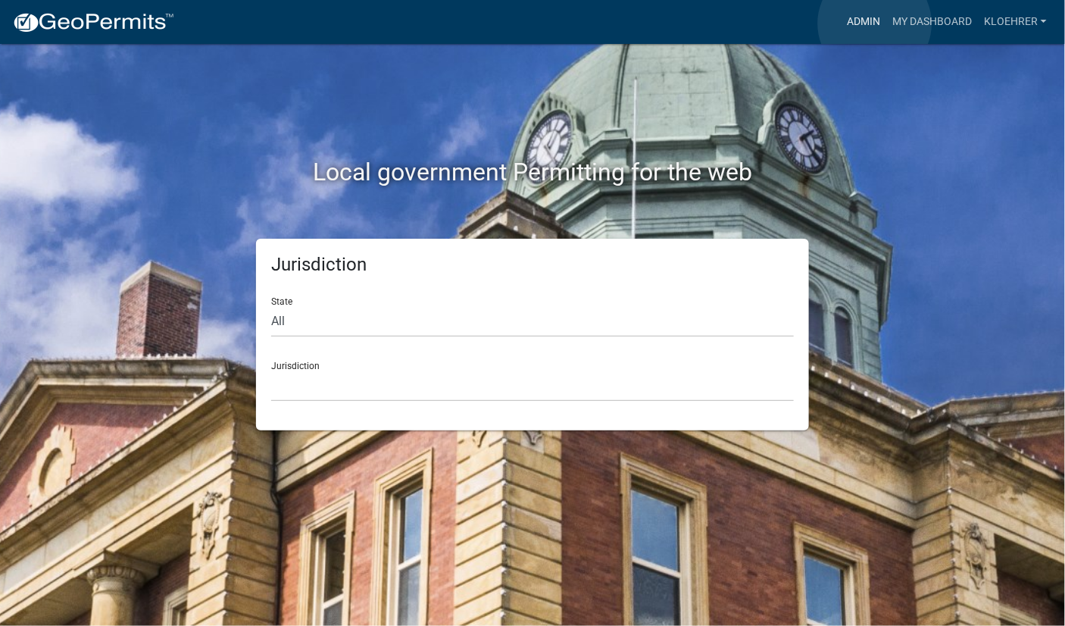
click at [875, 23] on link "Admin" at bounding box center [863, 22] width 45 height 29
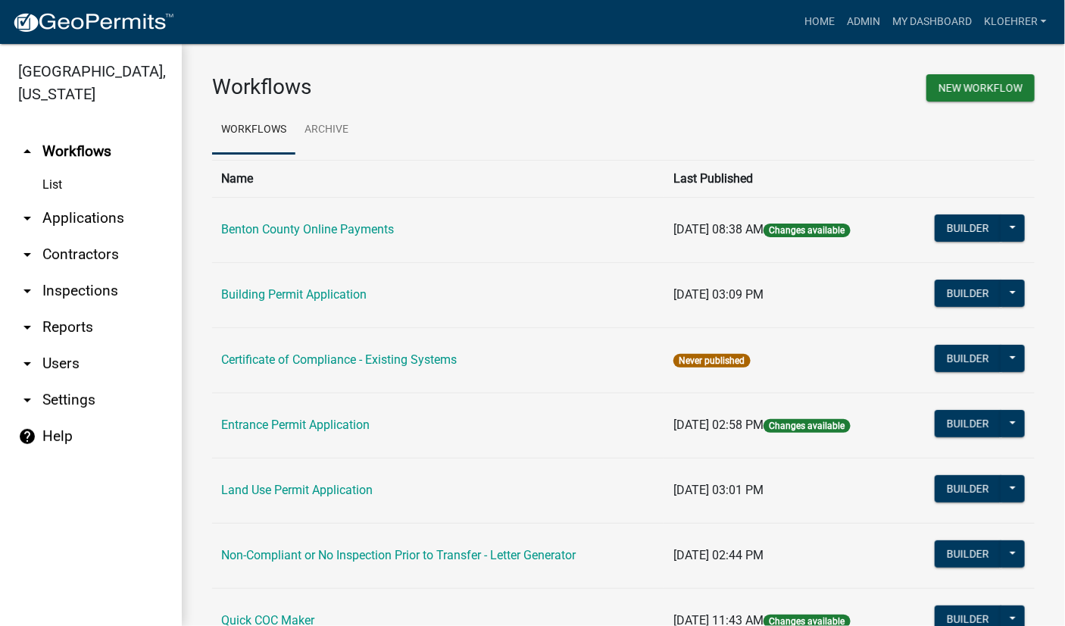
click at [67, 327] on link "arrow_drop_down Reports" at bounding box center [91, 327] width 182 height 36
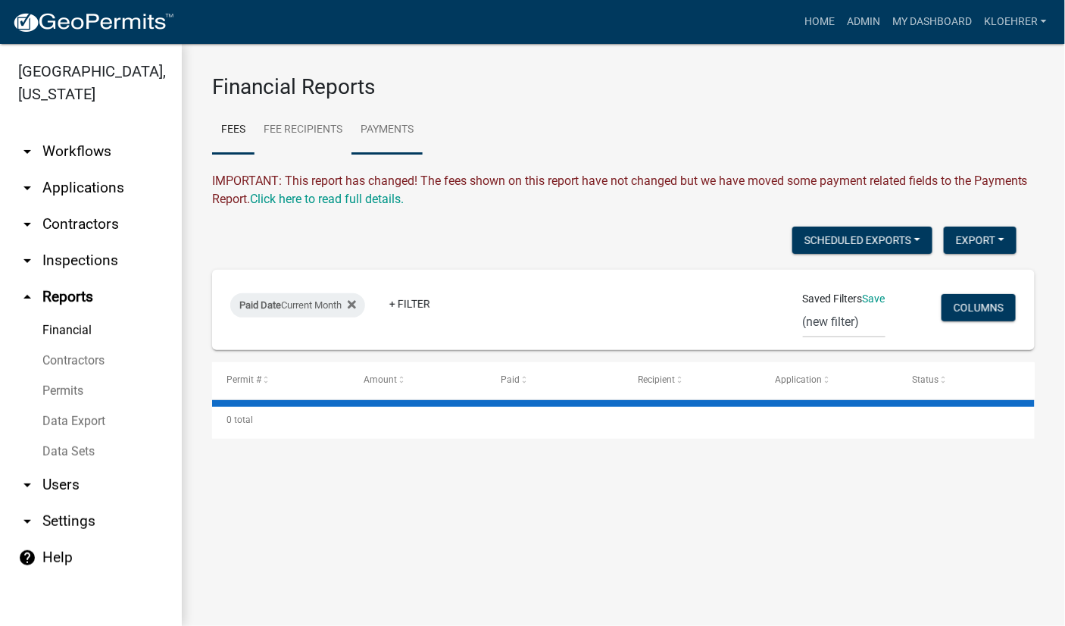
click at [410, 126] on link "Payments" at bounding box center [386, 130] width 71 height 48
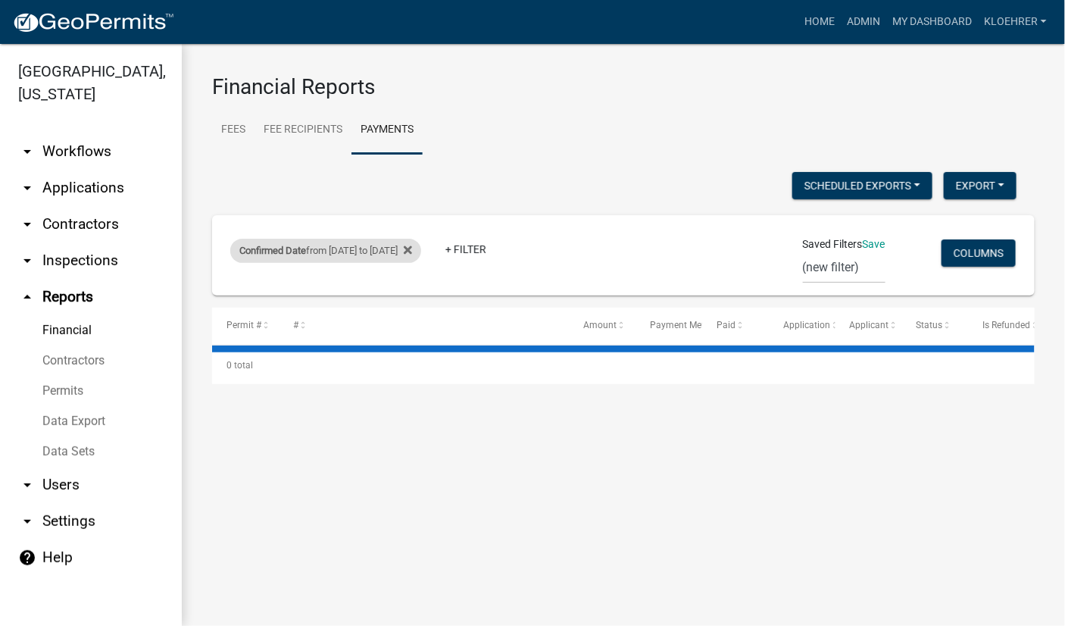
click at [324, 251] on div "Confirmed Date from [DATE] to [DATE]" at bounding box center [325, 251] width 191 height 24
select select "custom"
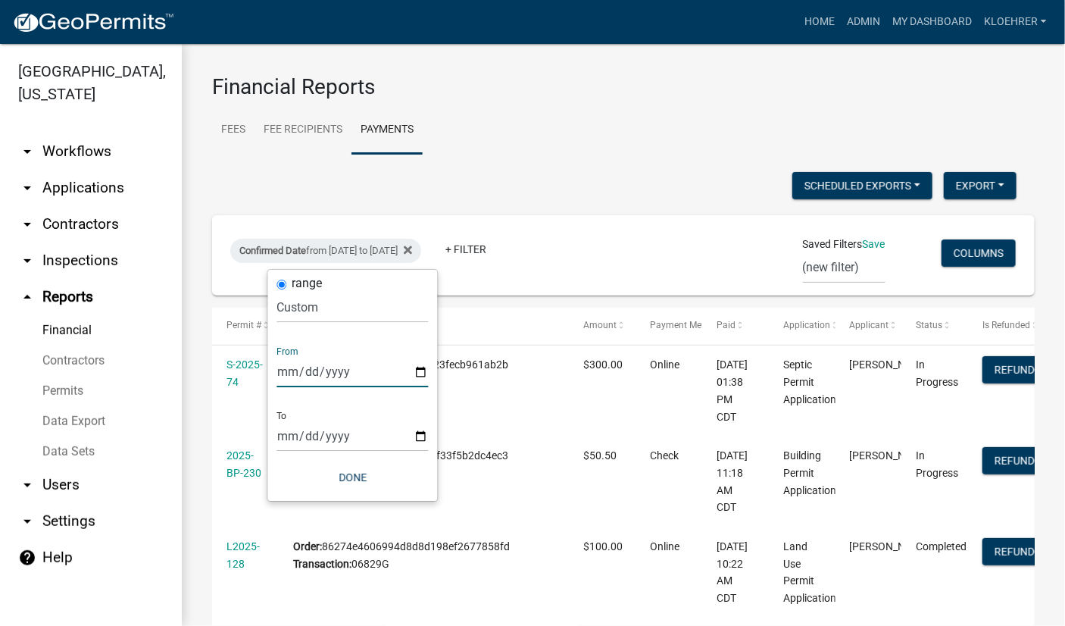
click at [307, 373] on input "[DATE]" at bounding box center [352, 371] width 151 height 31
type input "[DATE]"
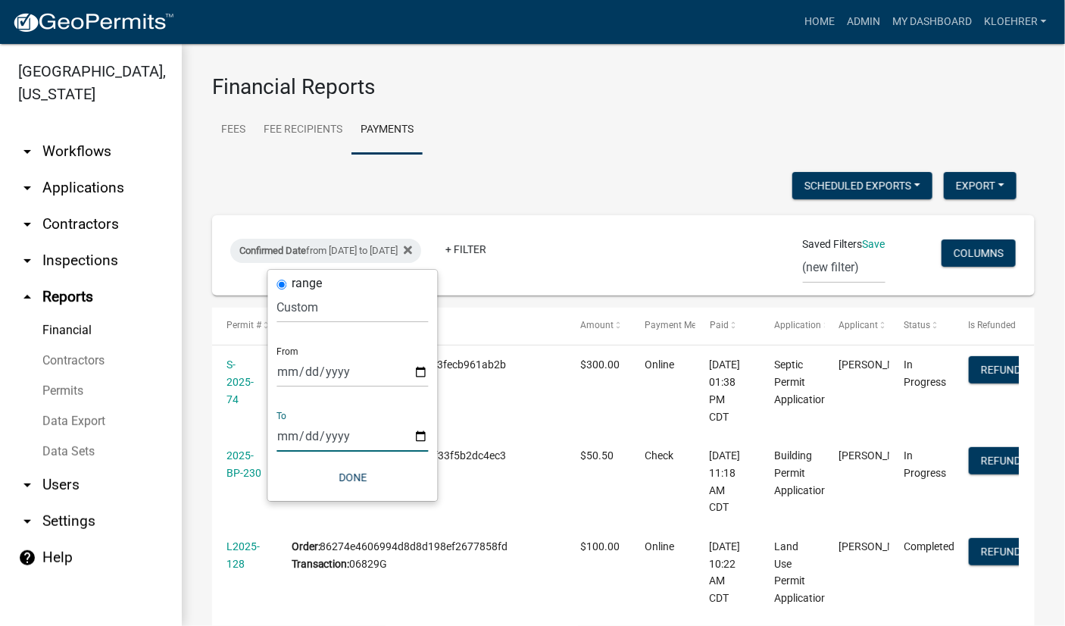
click at [302, 437] on input "[DATE]" at bounding box center [352, 435] width 151 height 31
type input "[DATE]"
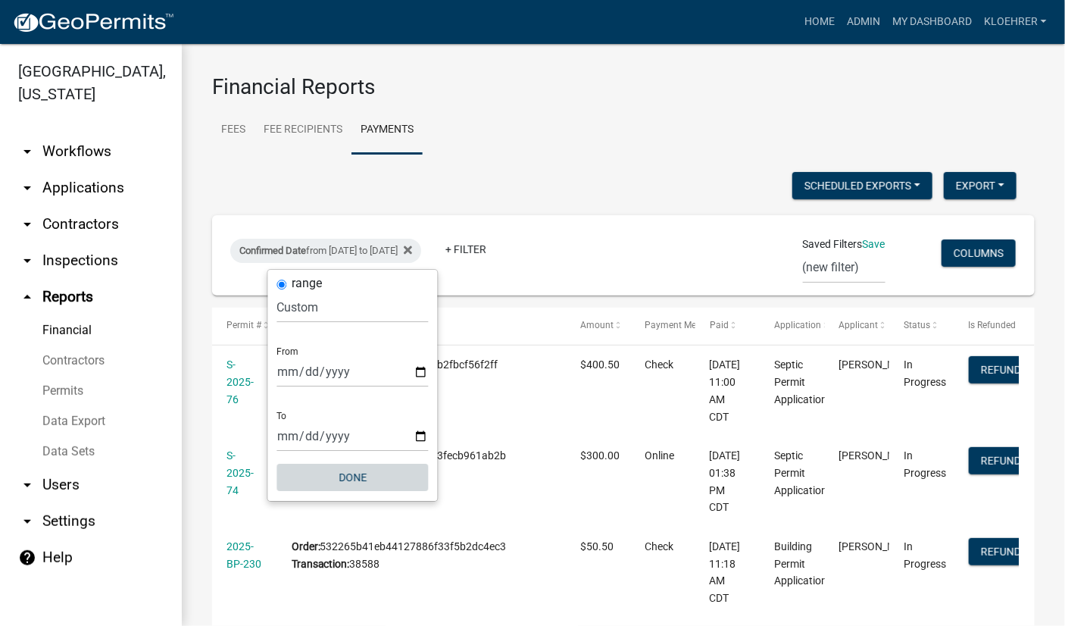
click at [361, 473] on button "Done" at bounding box center [352, 476] width 151 height 27
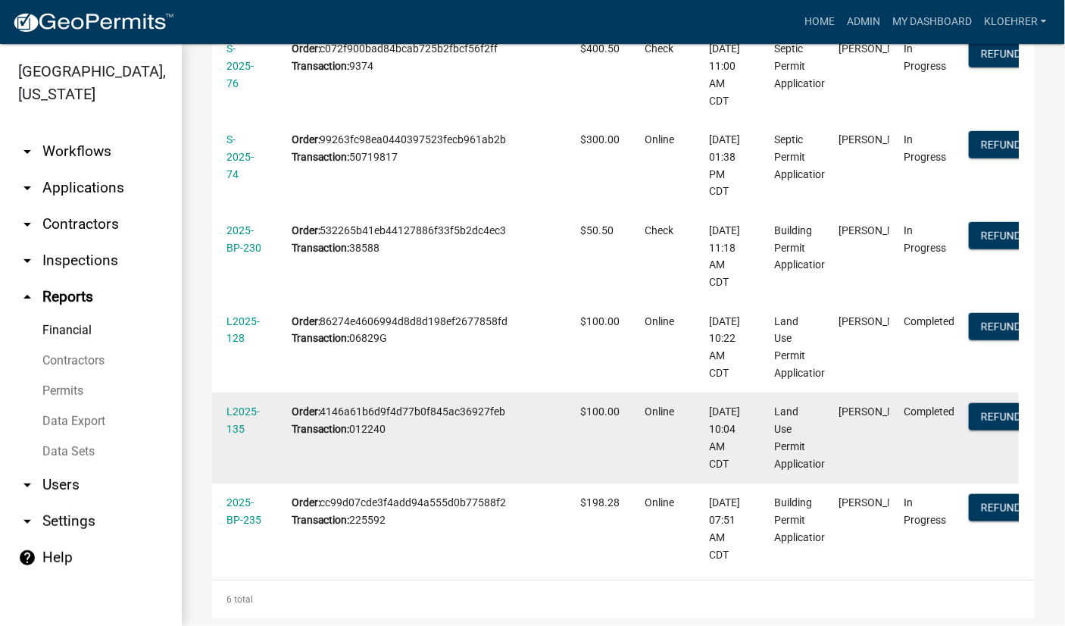
scroll to position [337, 0]
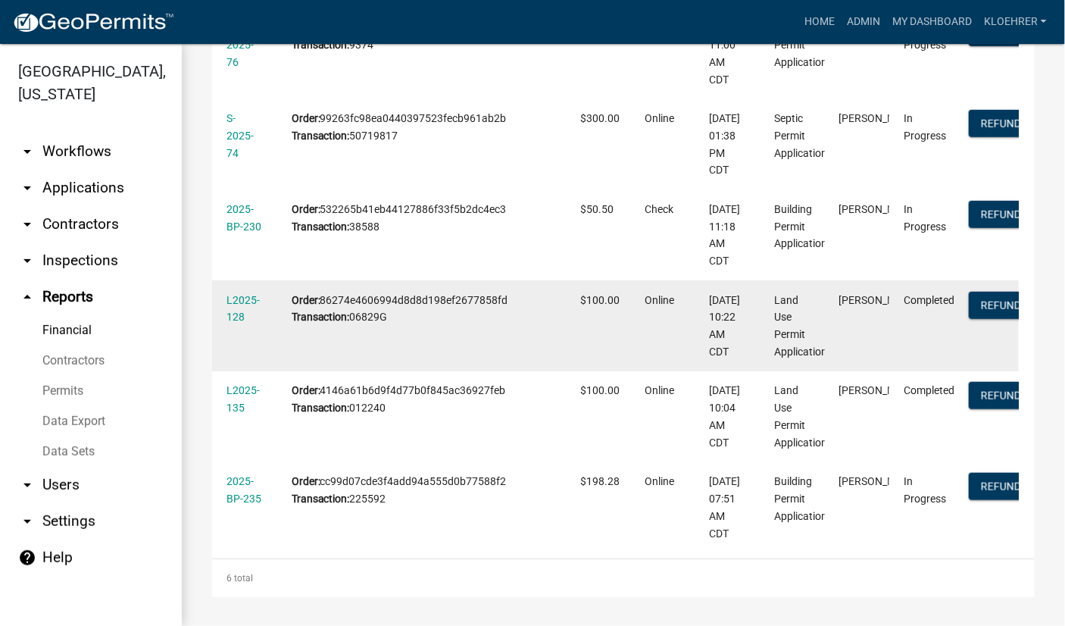
click at [432, 318] on div "Order: 86274e4606994d8d8d198ef2677858fd Transaction: 06829G" at bounding box center [422, 309] width 260 height 35
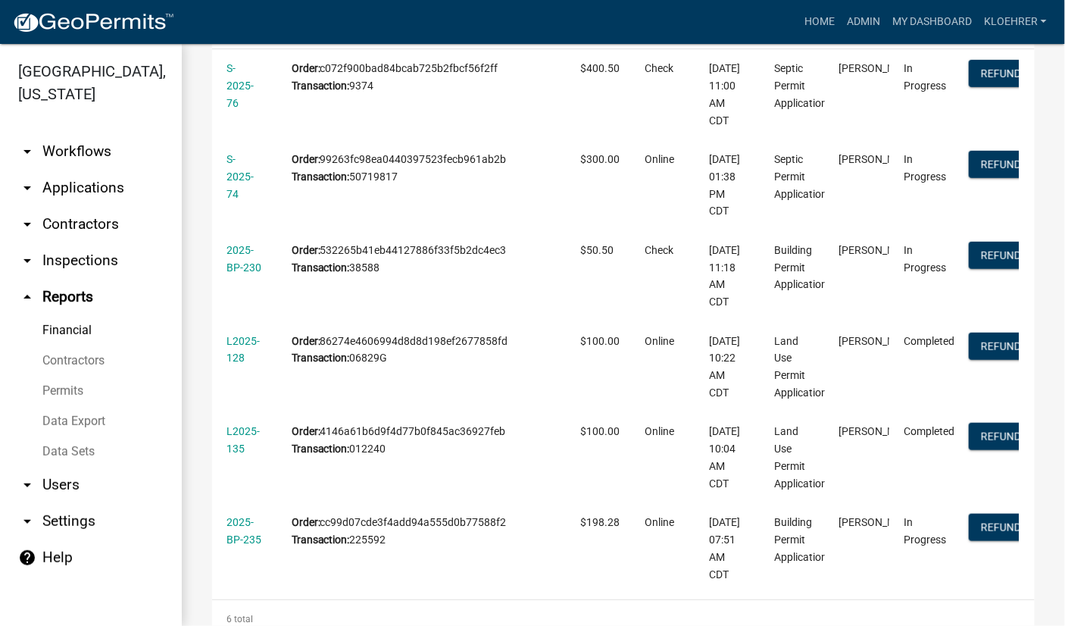
scroll to position [256, 0]
